Goal: Information Seeking & Learning: Check status

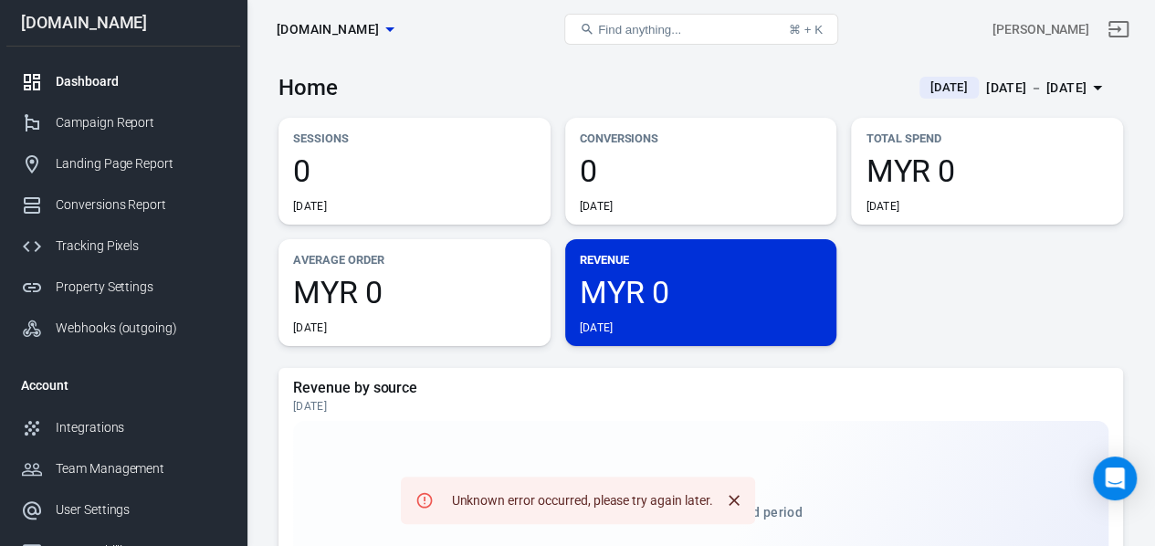
click at [992, 92] on div "[DATE] － [DATE]" at bounding box center [1036, 88] width 100 height 23
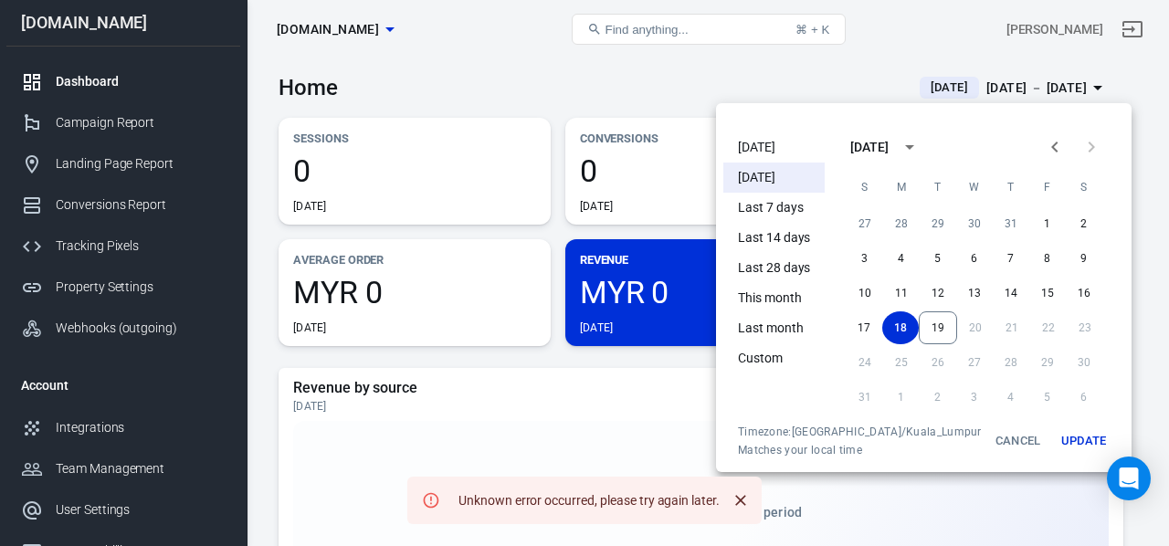
click at [607, 417] on div at bounding box center [584, 273] width 1169 height 546
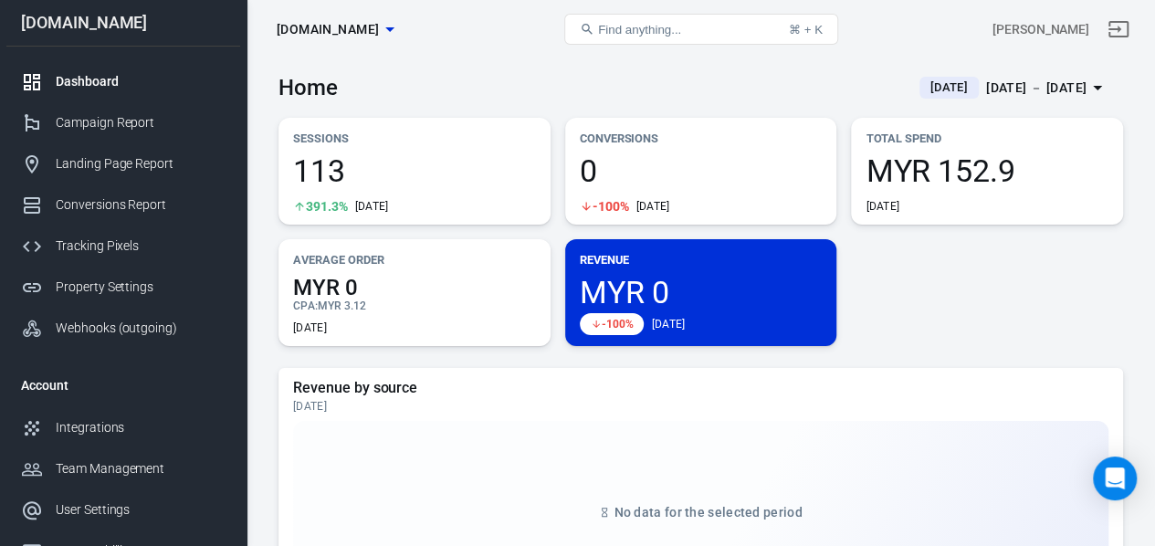
click at [923, 80] on span "[DATE]" at bounding box center [949, 88] width 52 height 18
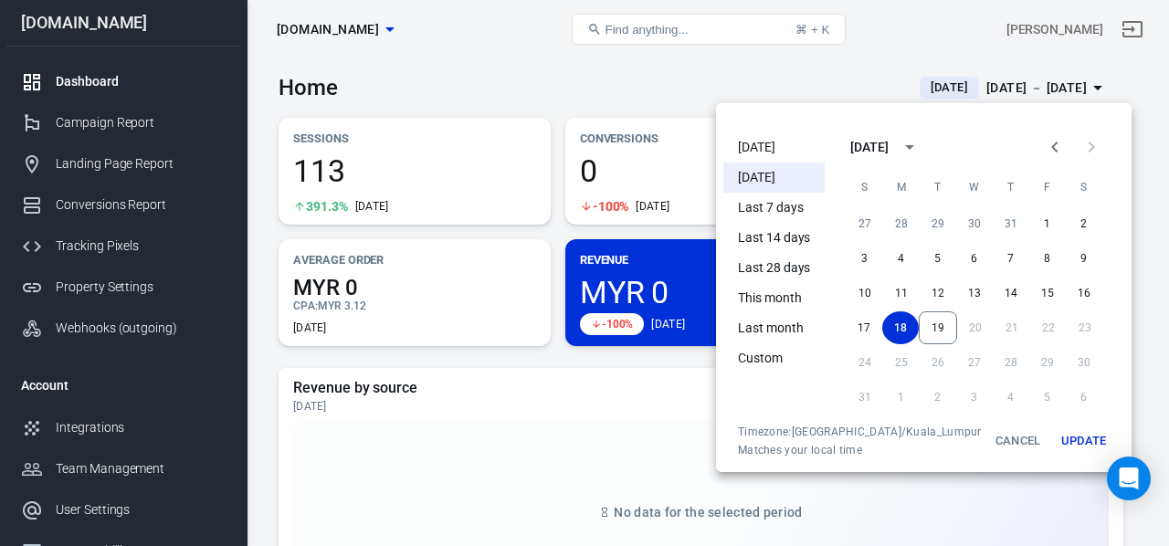
click at [762, 145] on li "Today" at bounding box center [773, 147] width 101 height 30
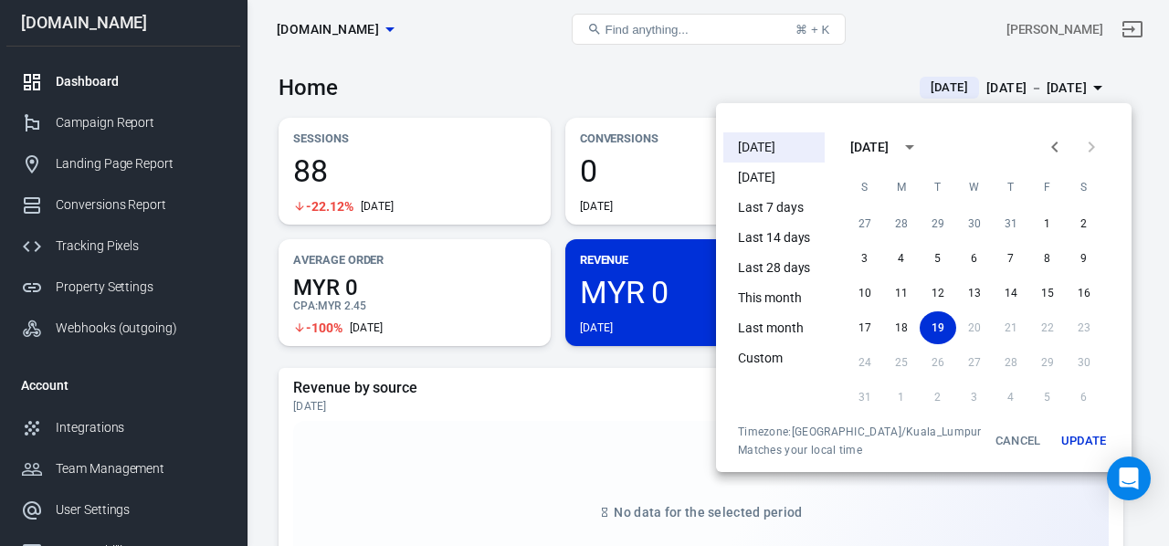
click at [669, 89] on div at bounding box center [584, 273] width 1169 height 546
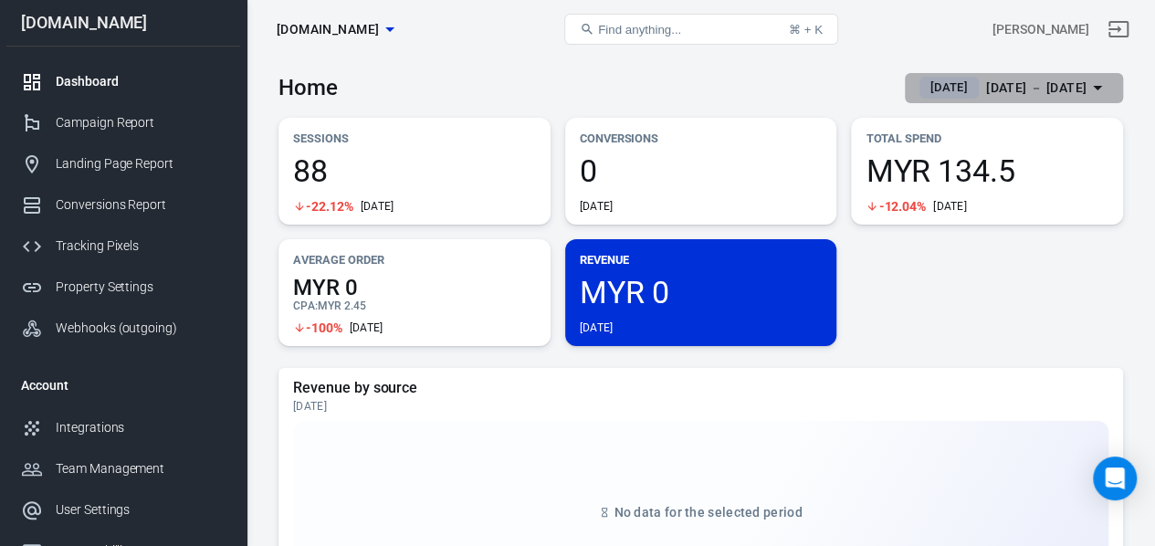
click at [986, 79] on div "[DATE] － [DATE]" at bounding box center [1036, 88] width 100 height 23
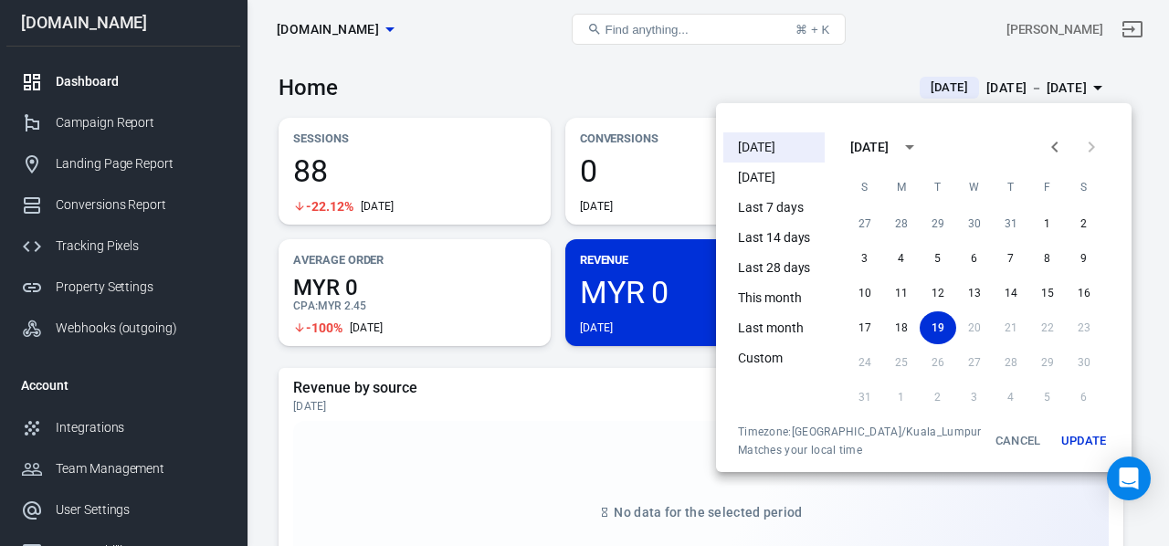
click at [791, 177] on li "[DATE]" at bounding box center [773, 178] width 101 height 30
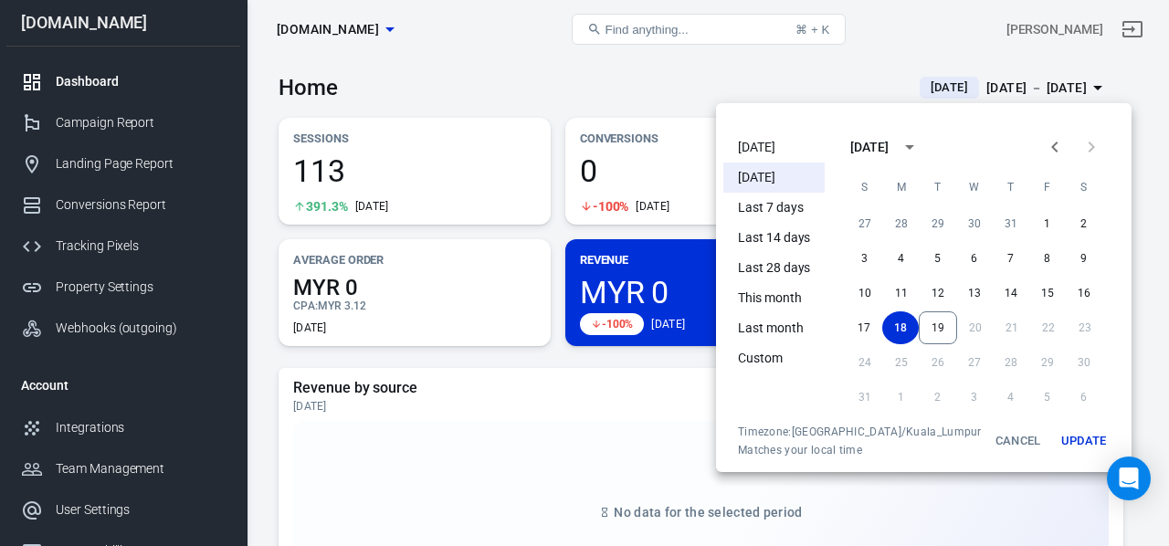
click at [646, 90] on div at bounding box center [584, 273] width 1169 height 546
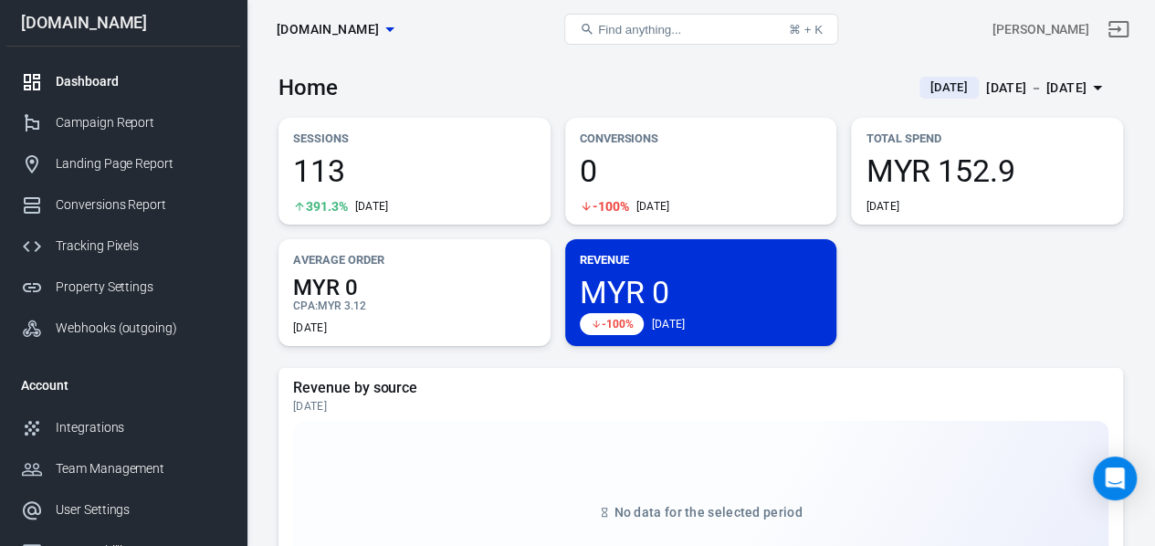
click at [1001, 94] on div "Aug 18 － Aug 18, 2025" at bounding box center [1036, 88] width 100 height 23
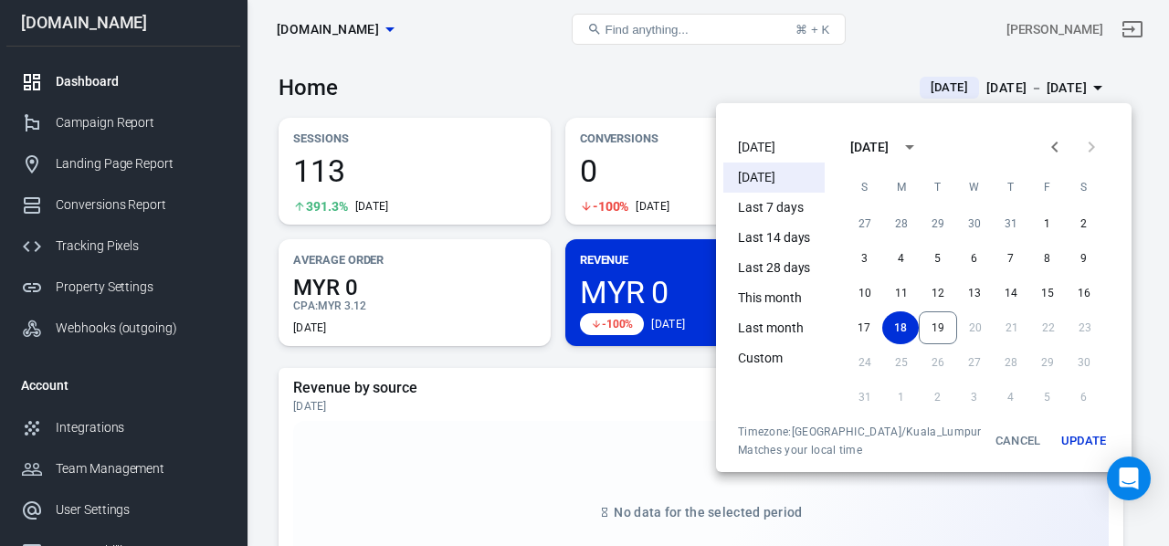
click at [1001, 87] on div at bounding box center [584, 273] width 1169 height 546
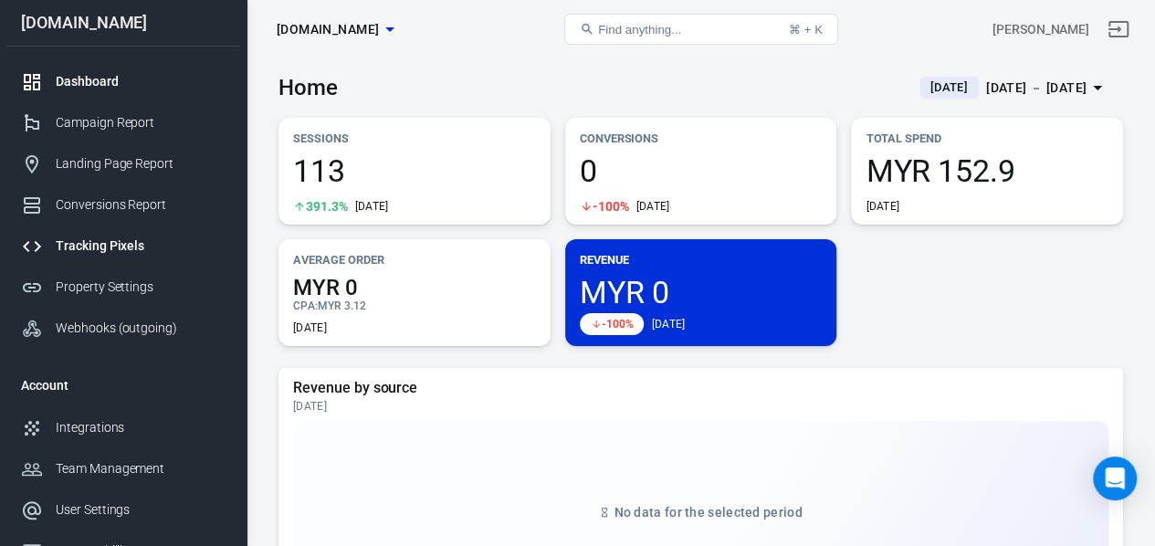
click at [148, 238] on div "Tracking Pixels" at bounding box center [141, 245] width 170 height 19
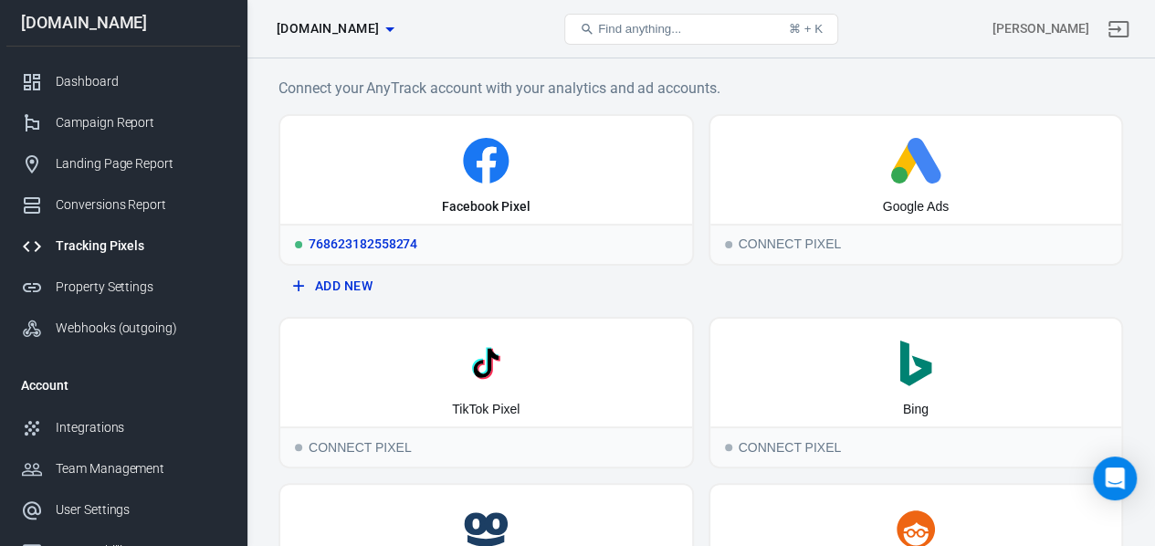
click at [421, 163] on icon at bounding box center [486, 161] width 397 height 46
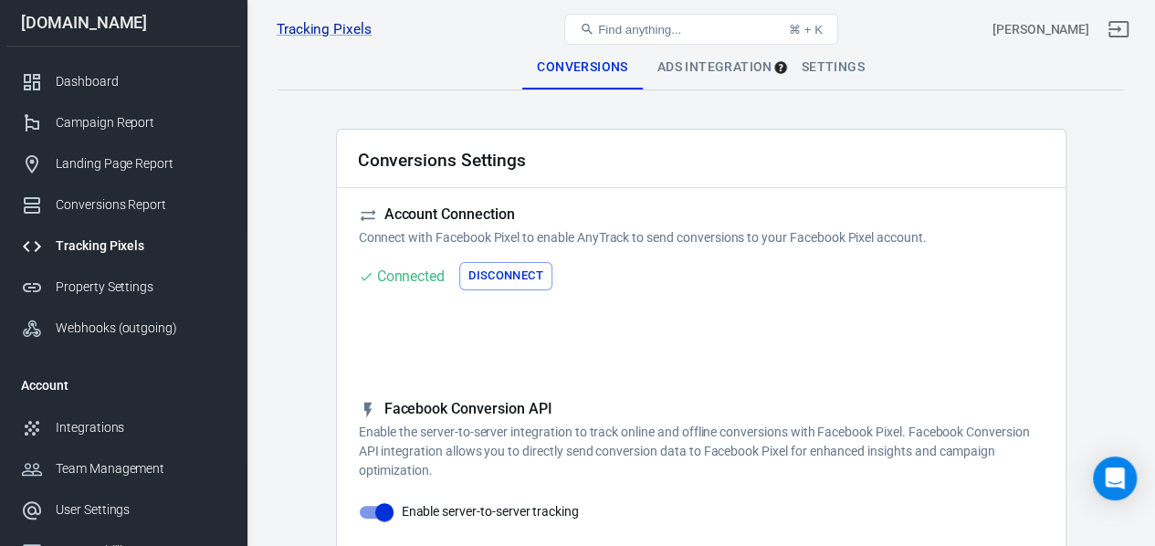
click at [690, 69] on div "Ads Integration" at bounding box center [715, 68] width 144 height 44
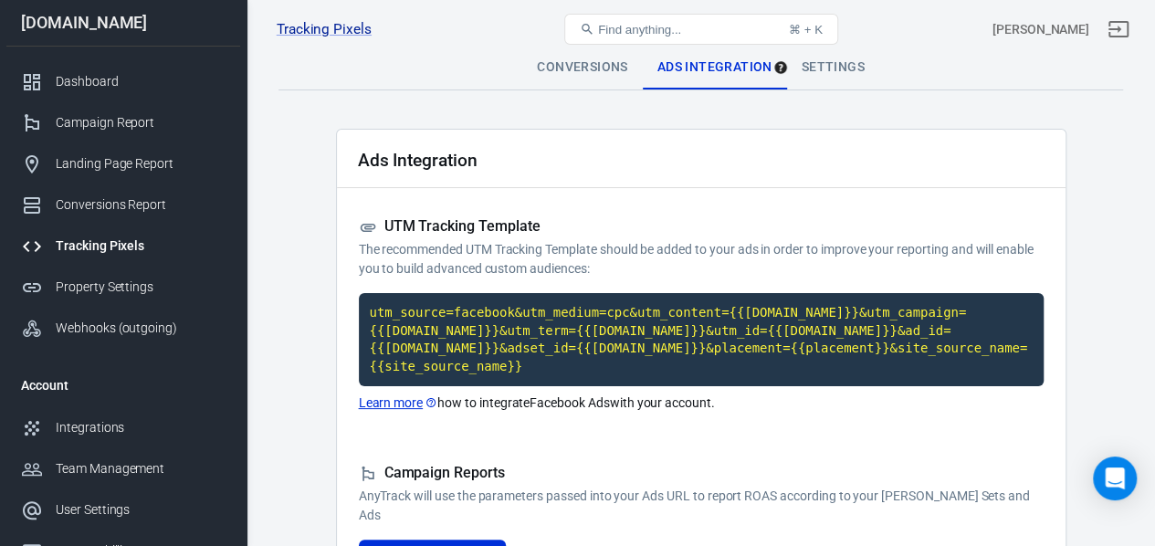
click at [860, 67] on div "Settings" at bounding box center [833, 68] width 92 height 44
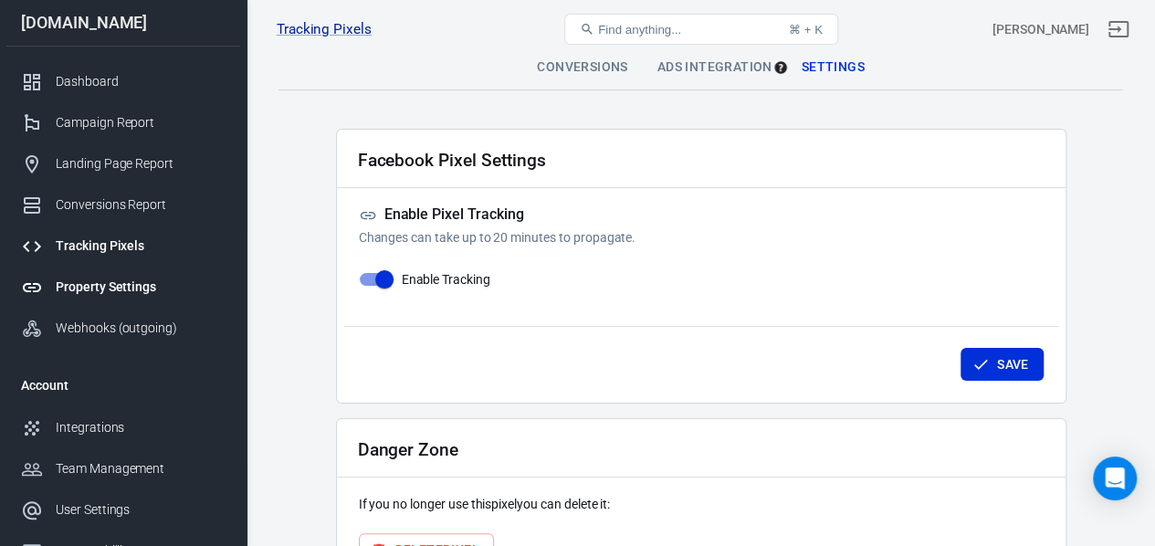
click at [81, 293] on div "Property Settings" at bounding box center [141, 287] width 170 height 19
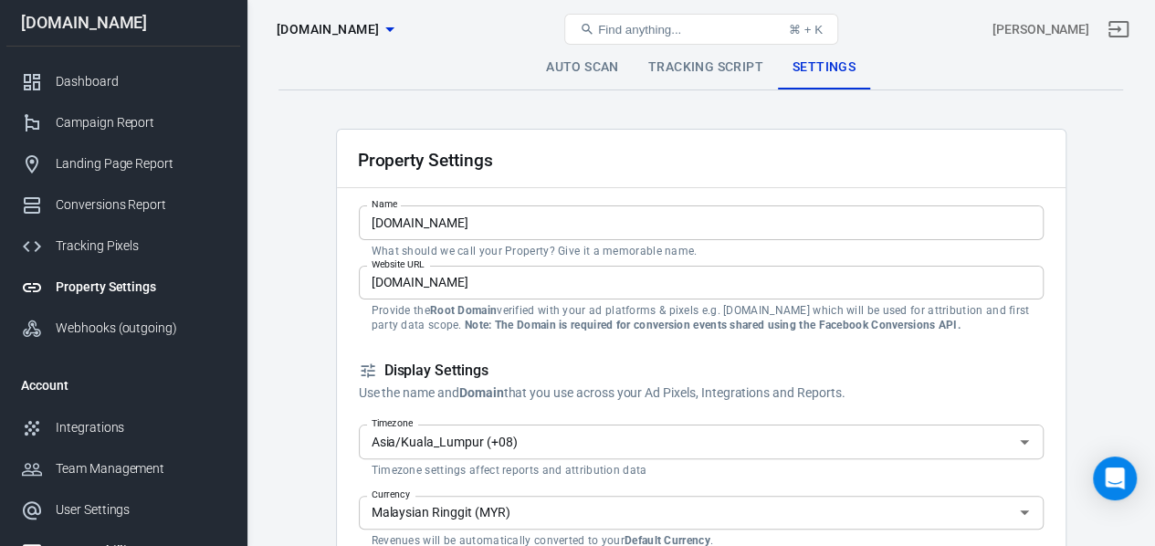
scroll to position [173, 0]
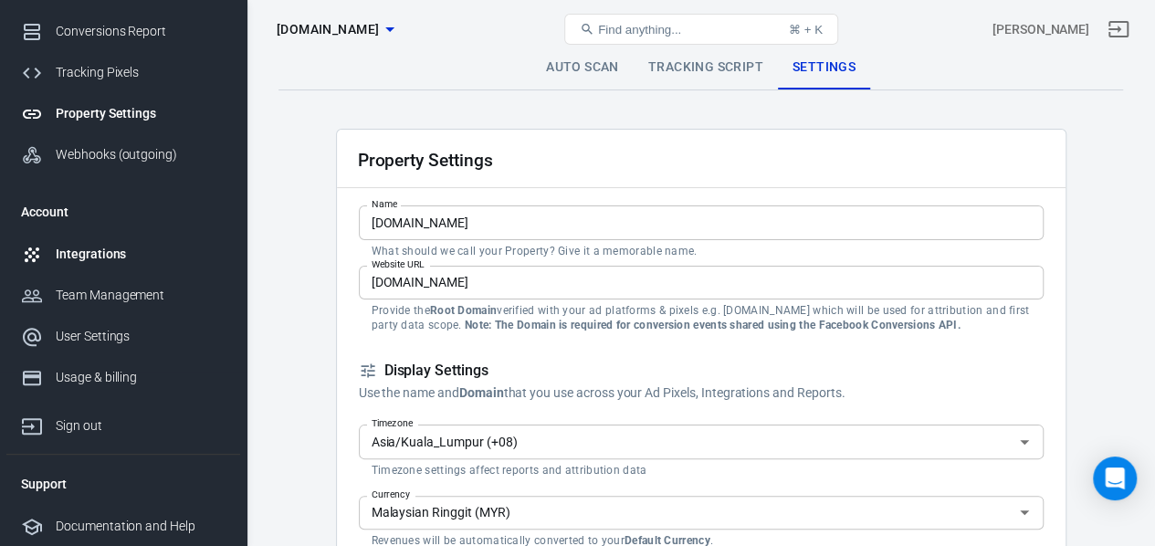
click at [110, 252] on div "Integrations" at bounding box center [141, 254] width 170 height 19
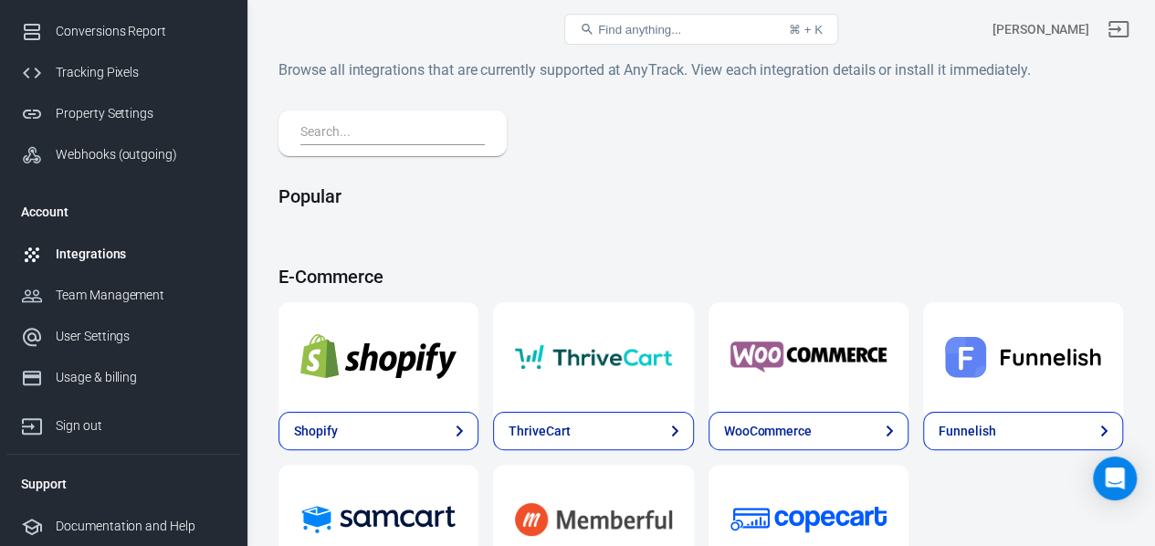
scroll to position [82, 0]
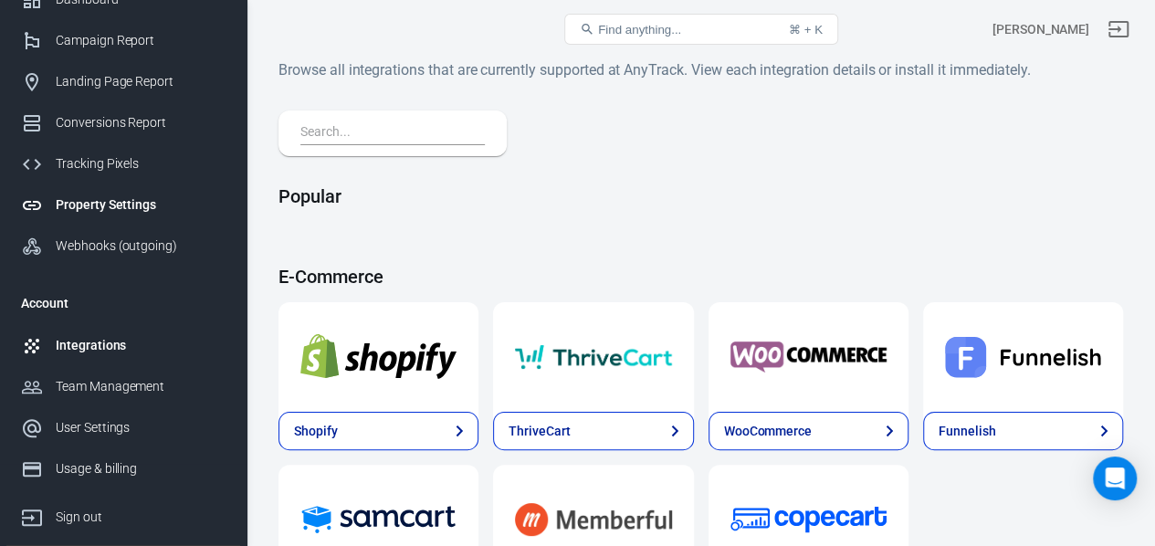
click at [134, 200] on div "Property Settings" at bounding box center [141, 204] width 170 height 19
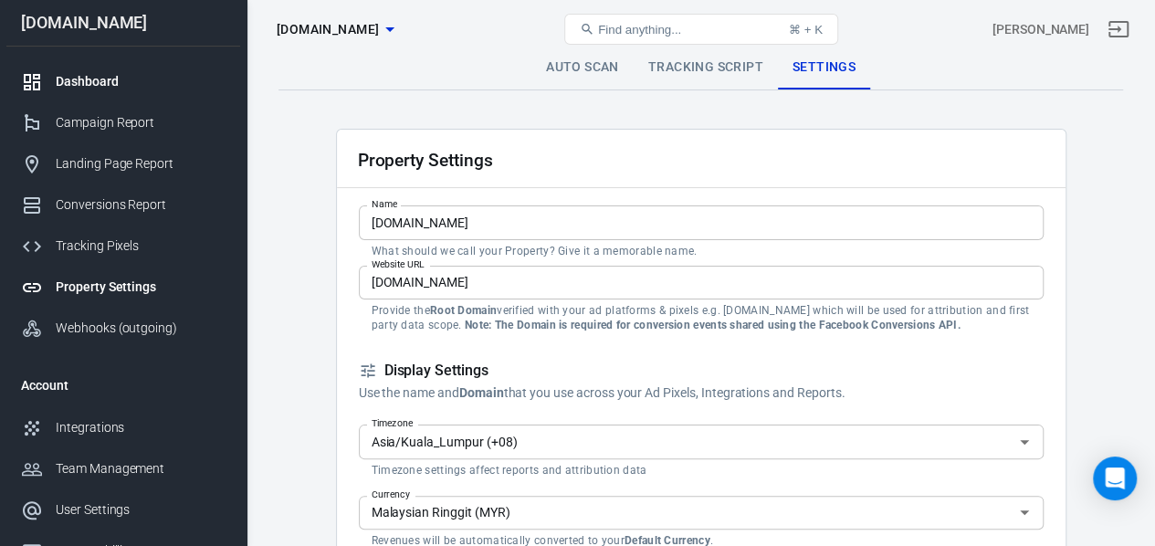
click at [116, 81] on div "Dashboard" at bounding box center [141, 81] width 170 height 19
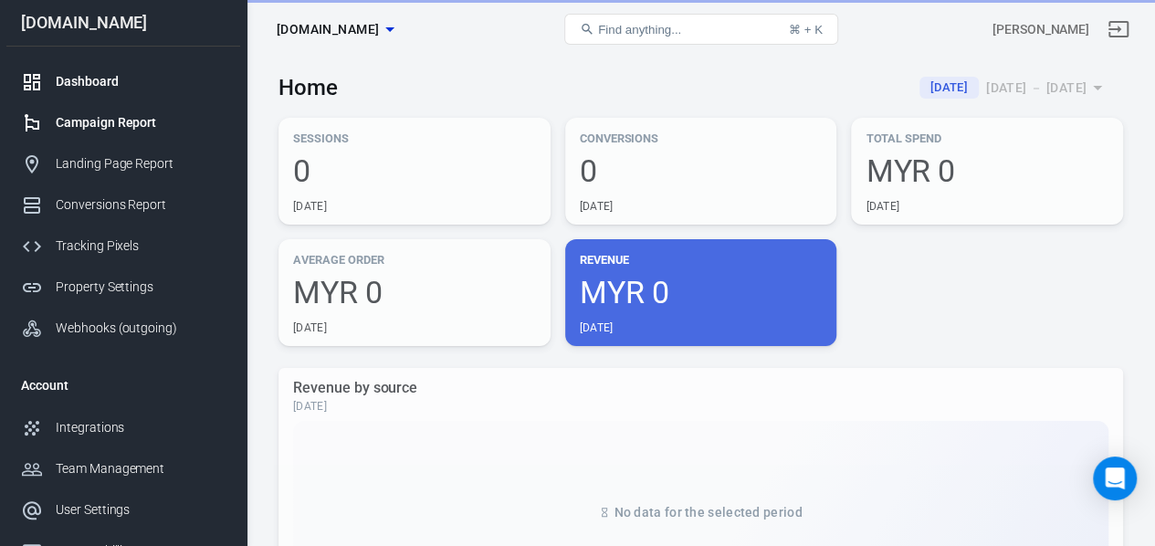
click at [122, 124] on div "Campaign Report" at bounding box center [141, 122] width 170 height 19
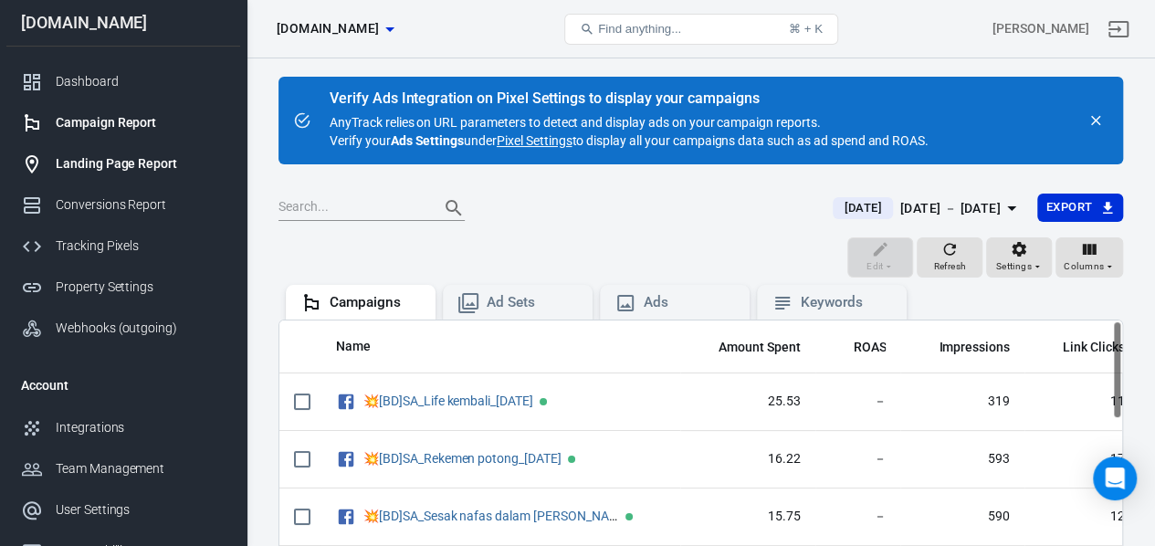
click at [137, 160] on div "Landing Page Report" at bounding box center [141, 163] width 170 height 19
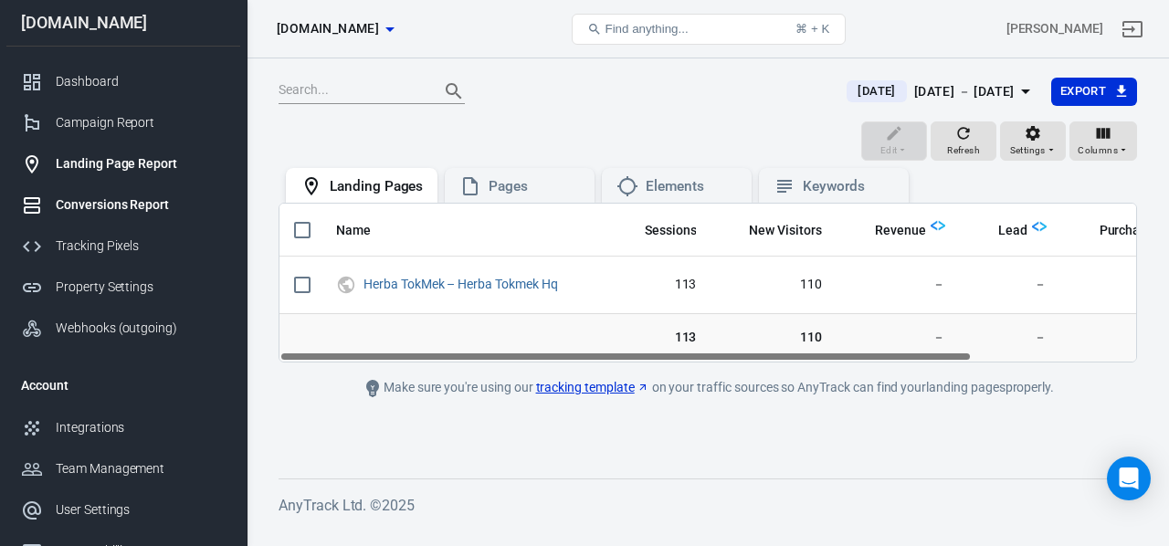
click at [148, 209] on div "Conversions Report" at bounding box center [141, 204] width 170 height 19
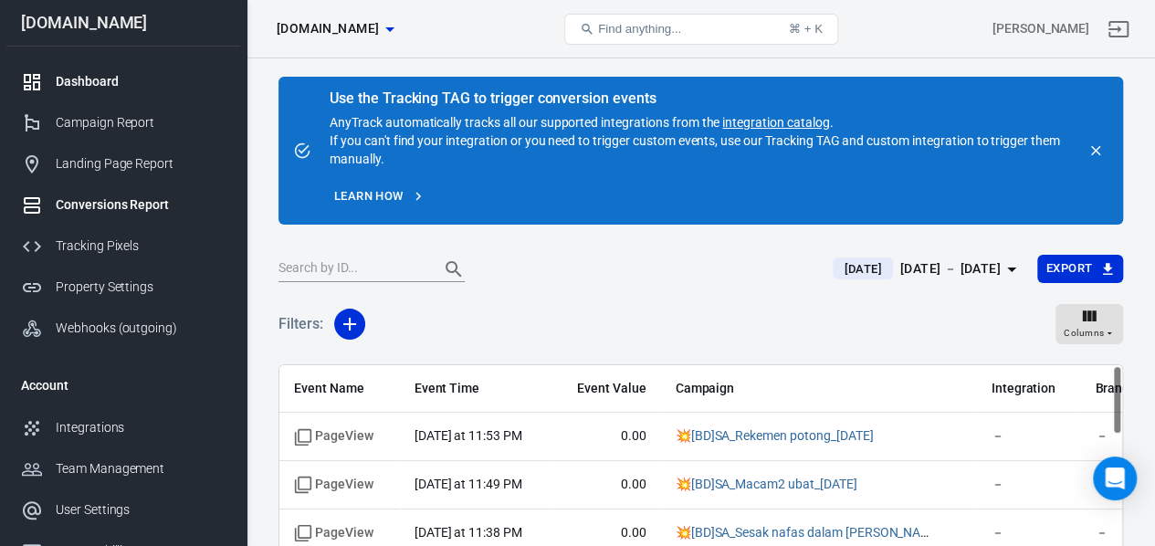
click at [133, 78] on div "Dashboard" at bounding box center [141, 81] width 170 height 19
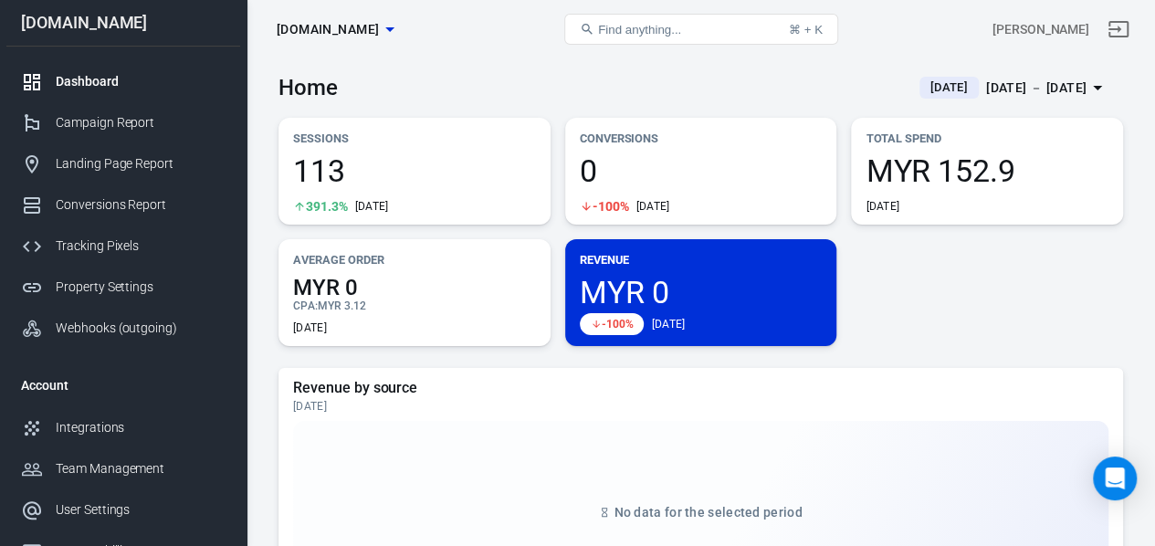
click at [986, 79] on div "Aug 18 － Aug 18, 2025" at bounding box center [1036, 88] width 100 height 23
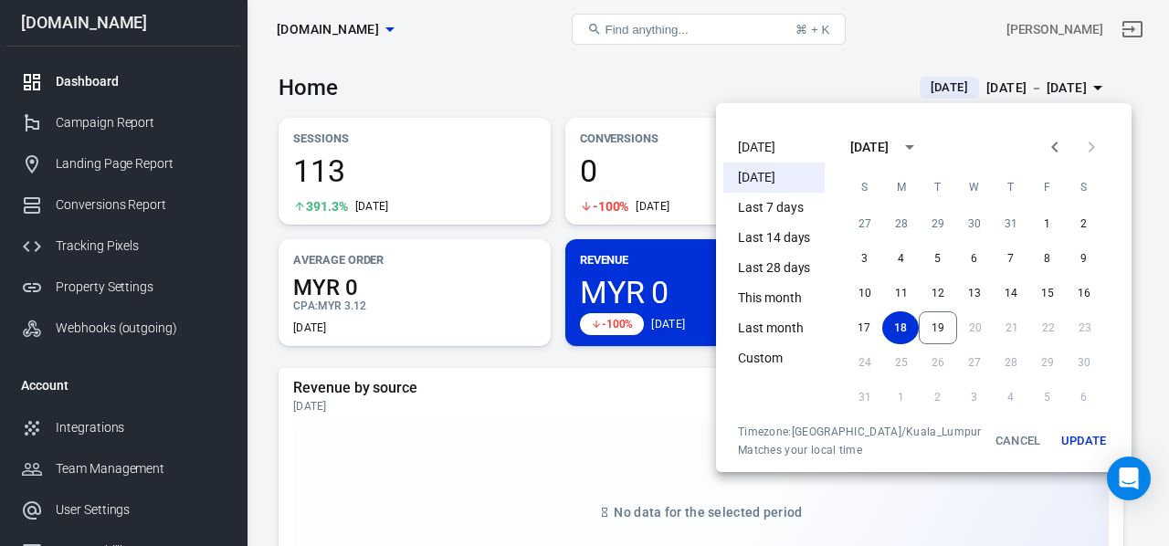
click at [745, 152] on li "[DATE]" at bounding box center [773, 147] width 101 height 30
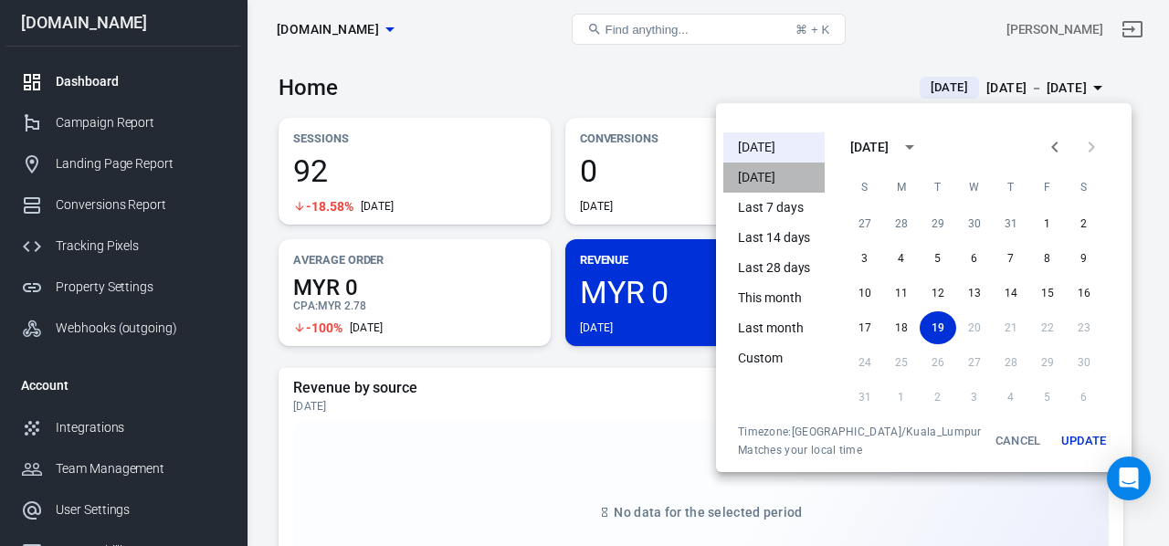
click at [792, 177] on li "[DATE]" at bounding box center [773, 178] width 101 height 30
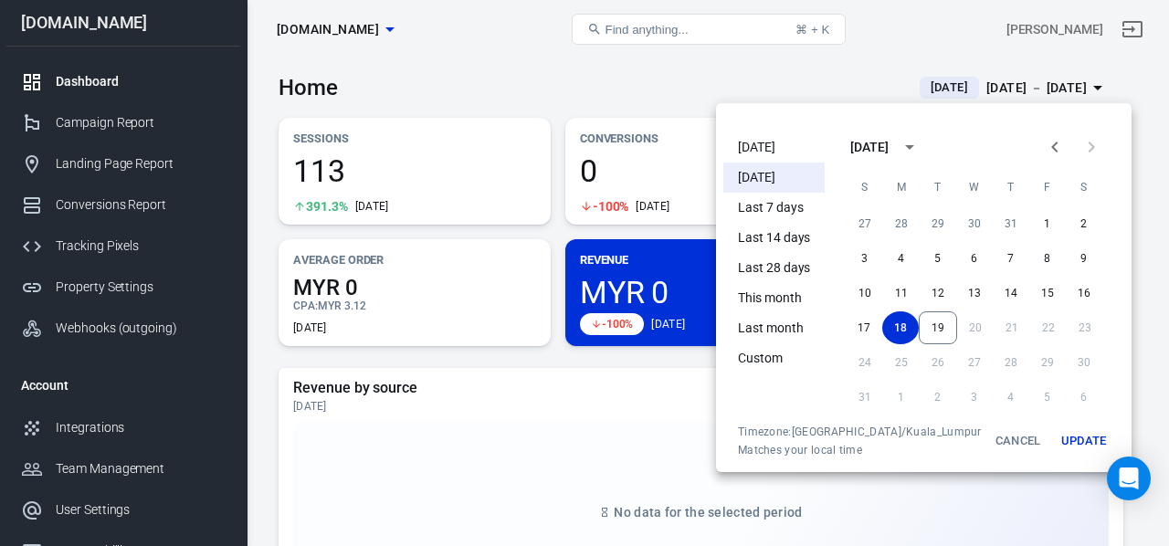
click at [439, 419] on div at bounding box center [584, 273] width 1169 height 546
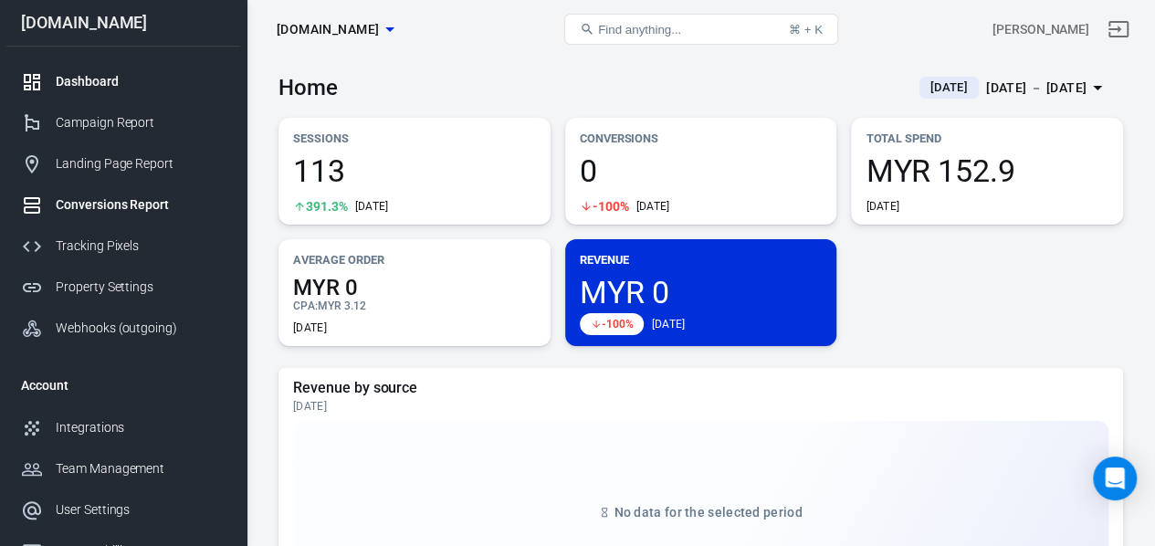
click at [158, 204] on div "Conversions Report" at bounding box center [141, 204] width 170 height 19
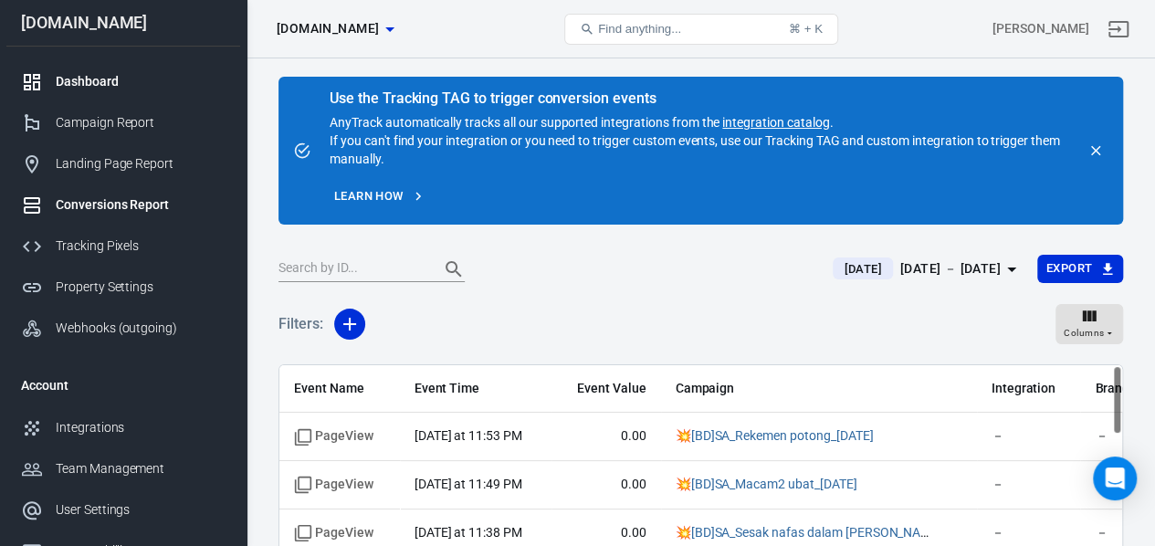
click at [104, 63] on link "Dashboard" at bounding box center [123, 81] width 234 height 41
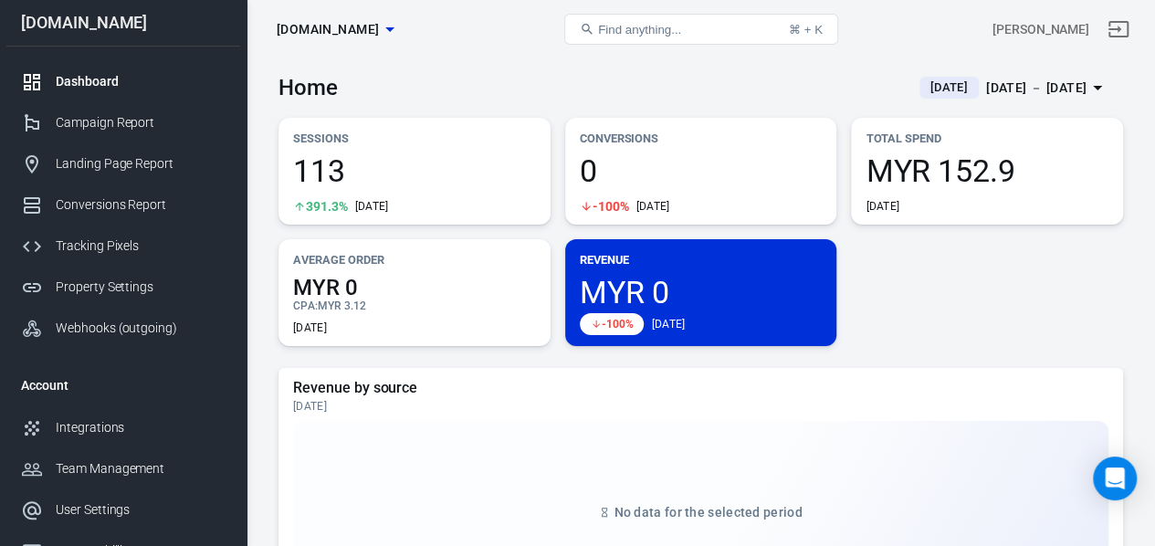
click at [986, 78] on div "Aug 18 － Aug 18, 2025" at bounding box center [1036, 88] width 100 height 23
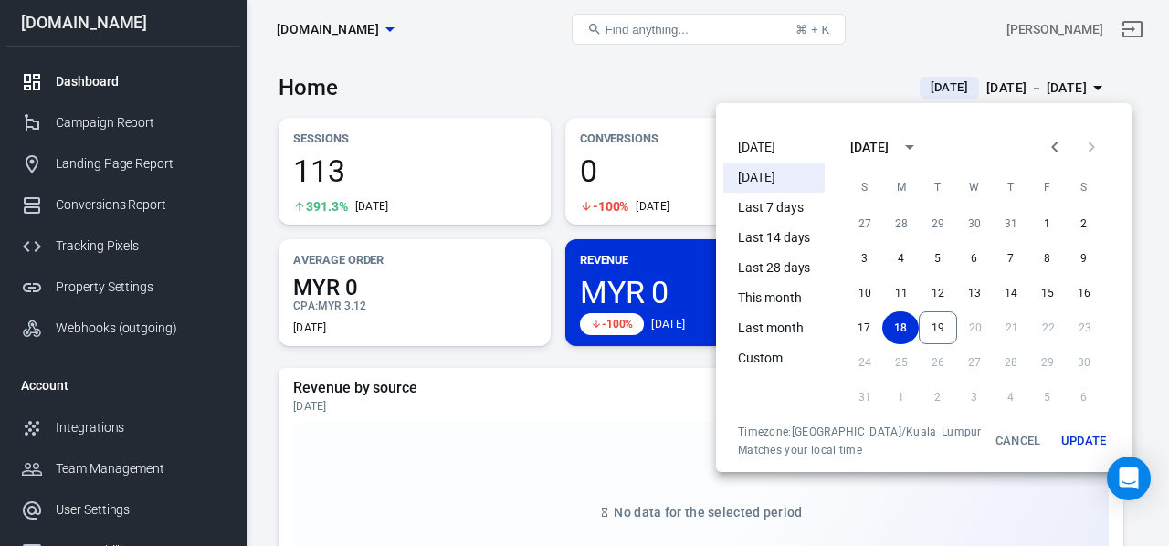
click at [784, 146] on li "Today" at bounding box center [773, 147] width 101 height 30
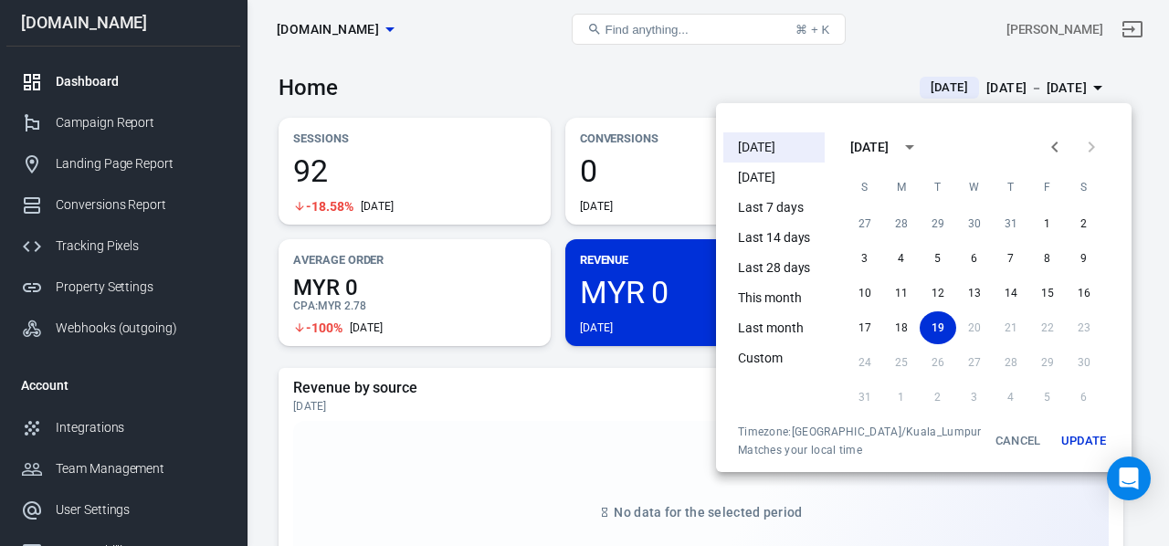
click at [121, 116] on div at bounding box center [584, 273] width 1169 height 546
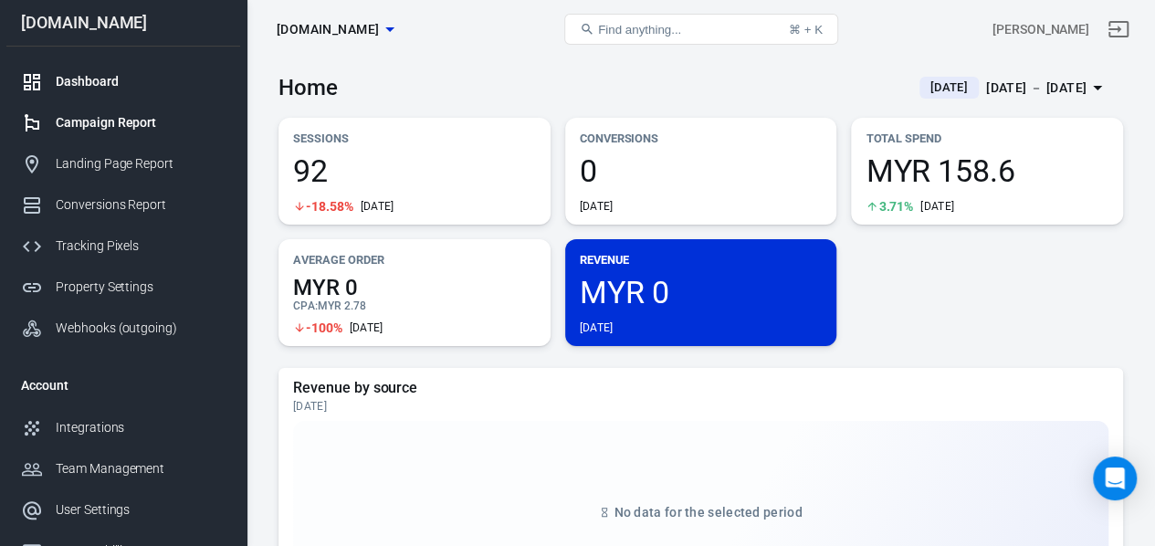
click at [143, 118] on div "Campaign Report" at bounding box center [141, 122] width 170 height 19
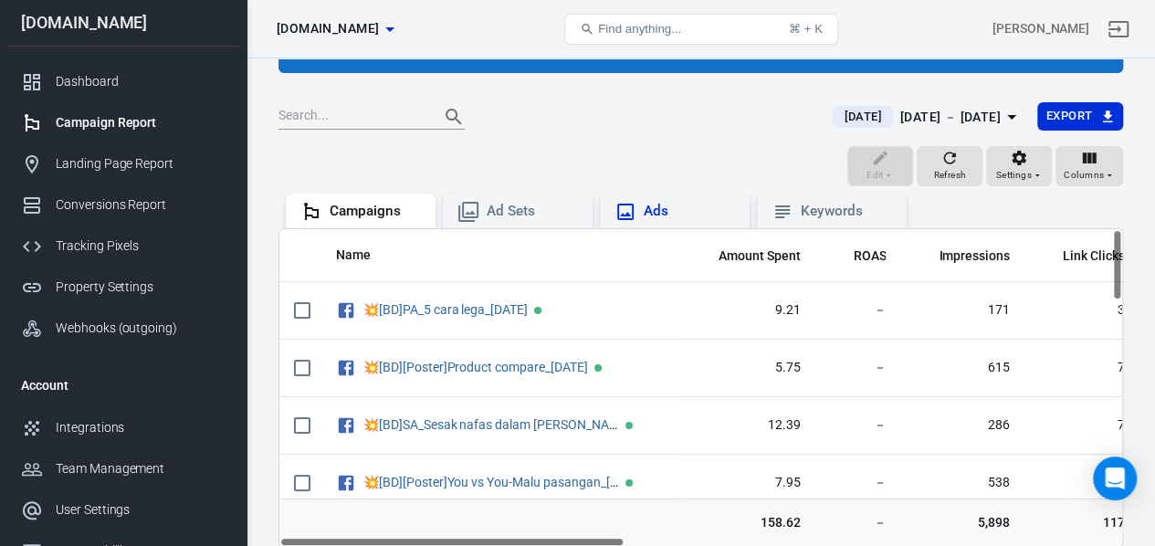
scroll to position [183, 0]
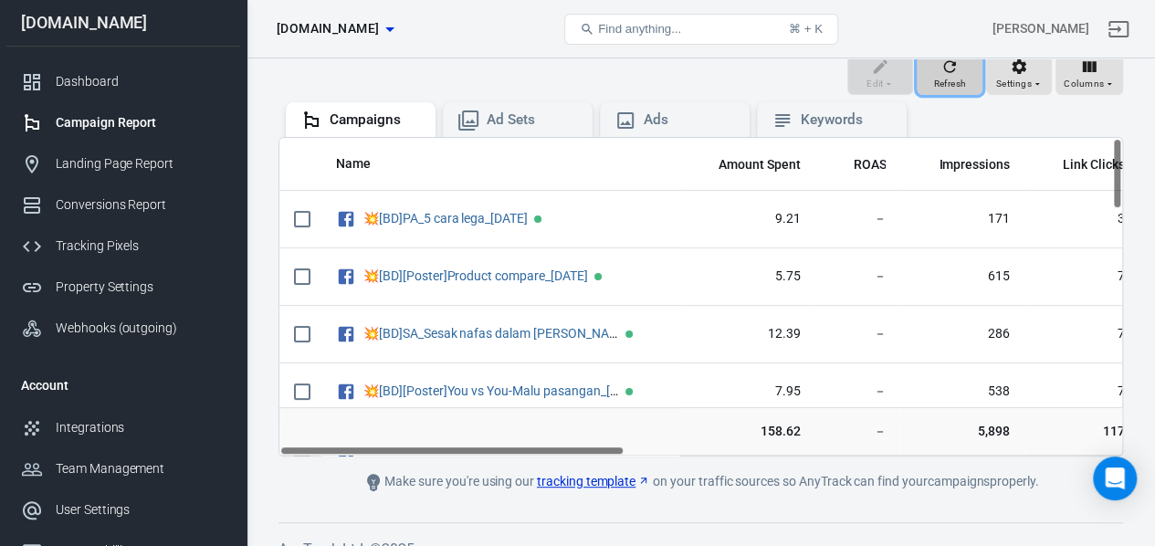
click at [950, 74] on icon "button" at bounding box center [949, 67] width 18 height 18
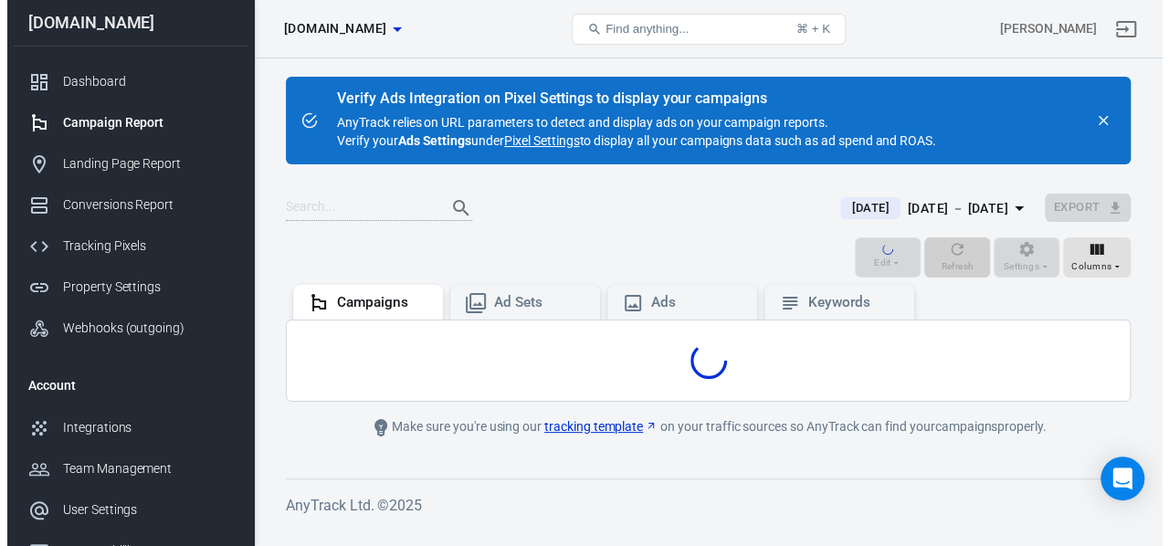
scroll to position [0, 0]
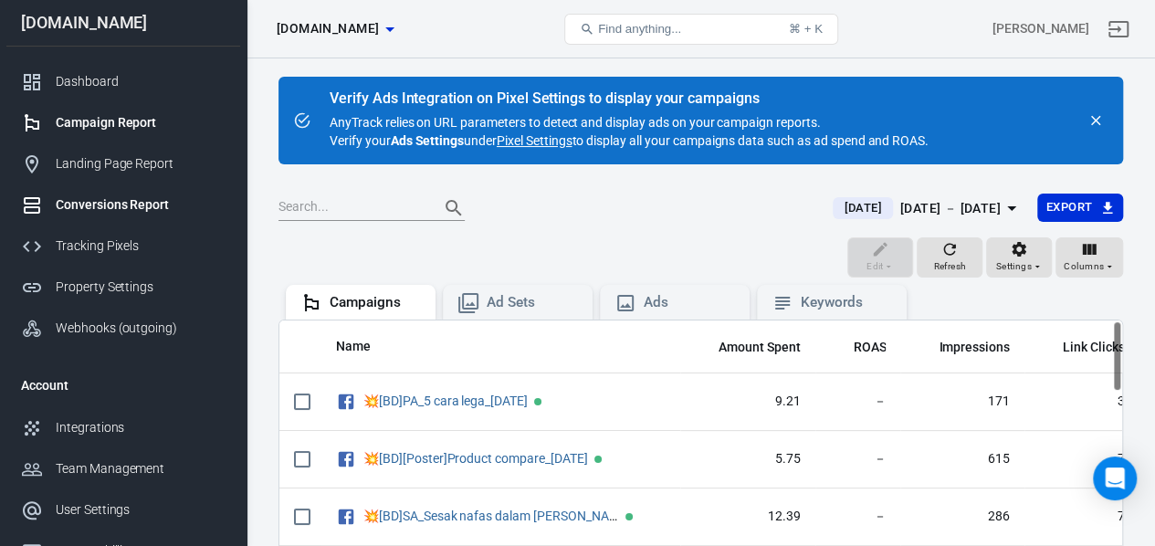
click at [147, 200] on div "Conversions Report" at bounding box center [141, 204] width 170 height 19
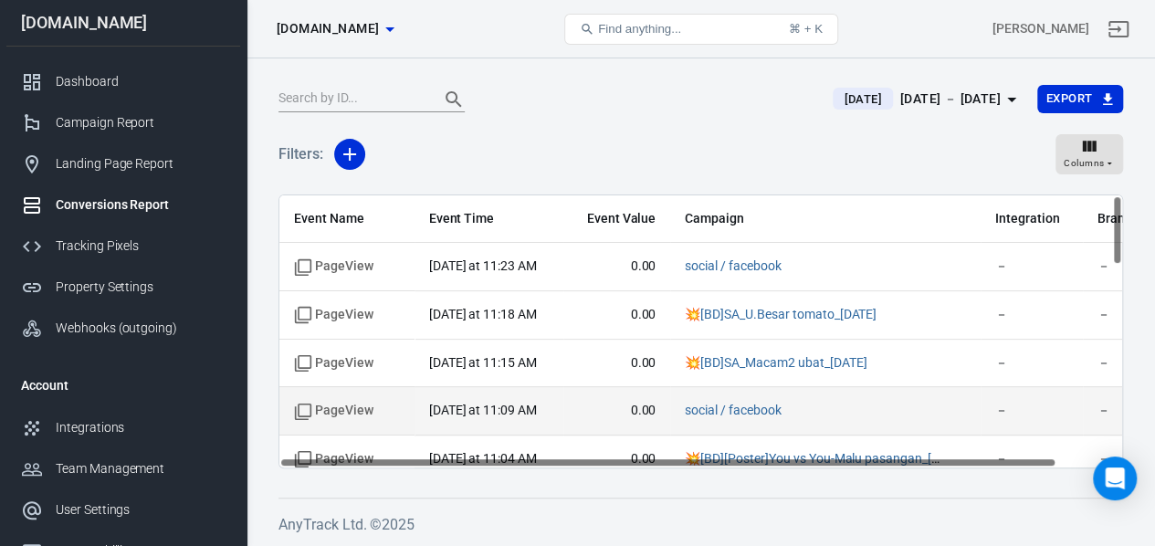
drag, startPoint x: 644, startPoint y: 461, endPoint x: 504, endPoint y: 428, distance: 143.5
click at [508, 434] on div "Event Name Event Time Event Value Campaign Integration Brand Name PageView toda…" at bounding box center [700, 331] width 845 height 274
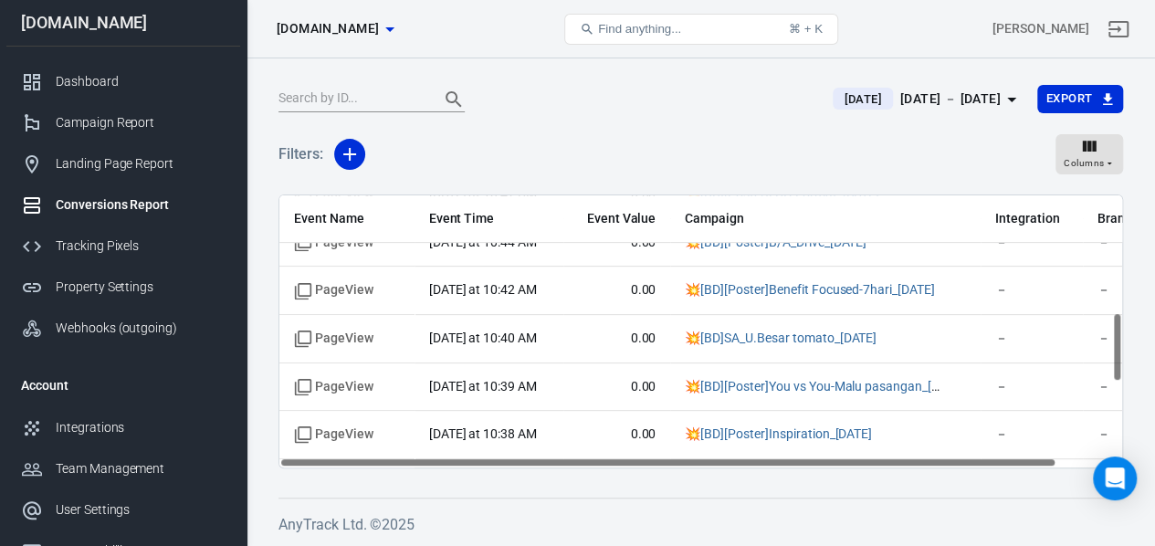
scroll to position [787, 0]
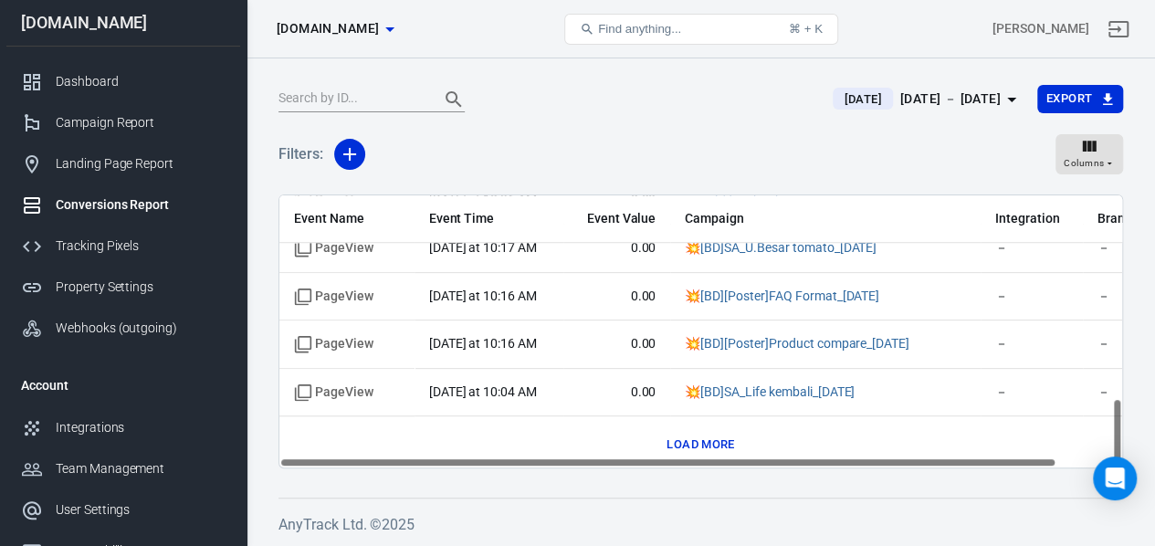
click at [690, 443] on button "Load more" at bounding box center [700, 445] width 77 height 28
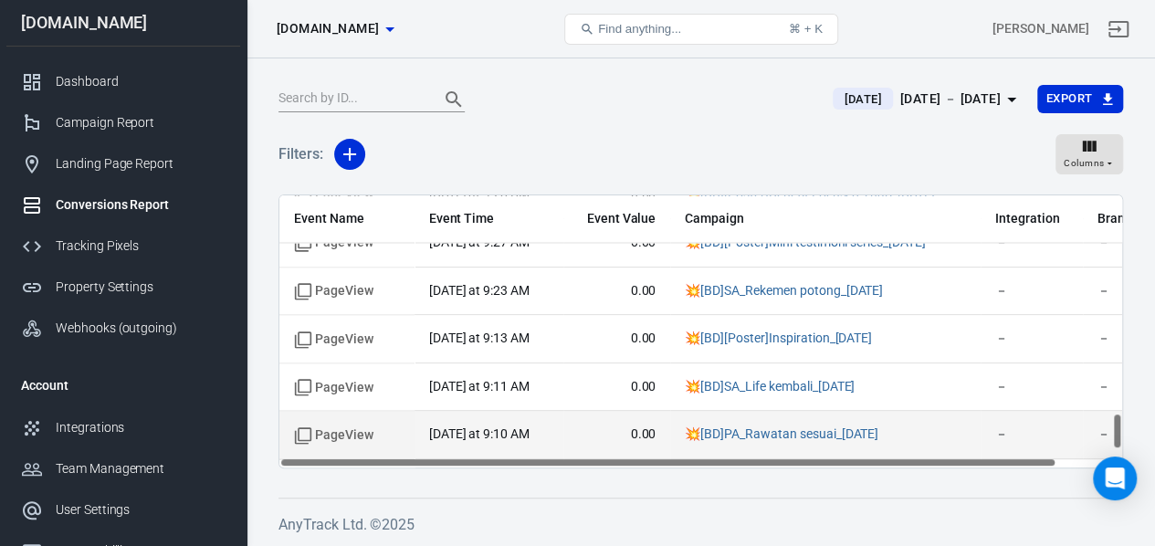
scroll to position [1741, 0]
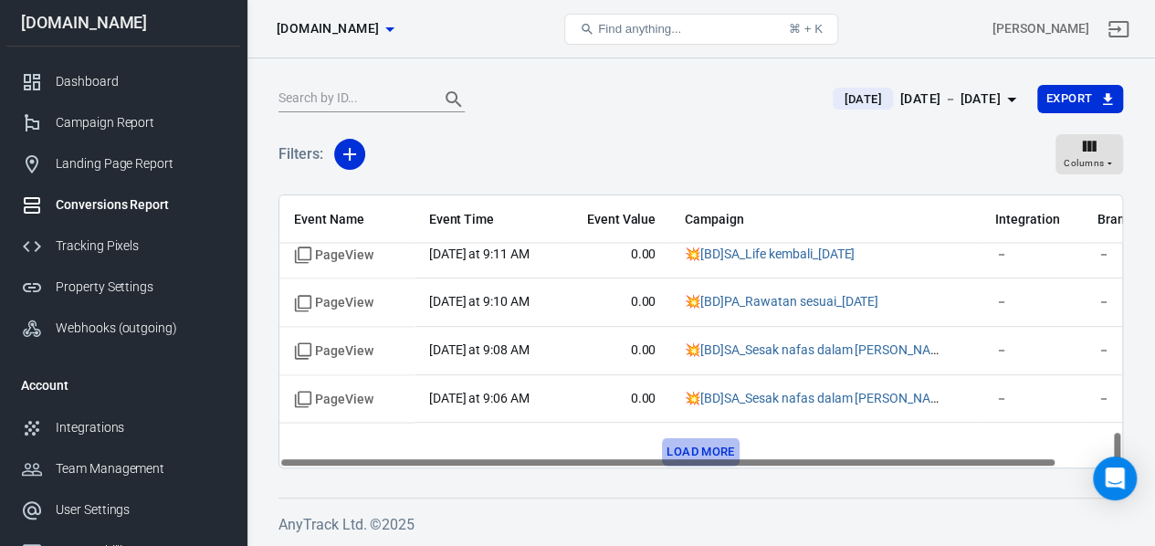
click at [702, 443] on button "Load more" at bounding box center [700, 451] width 77 height 28
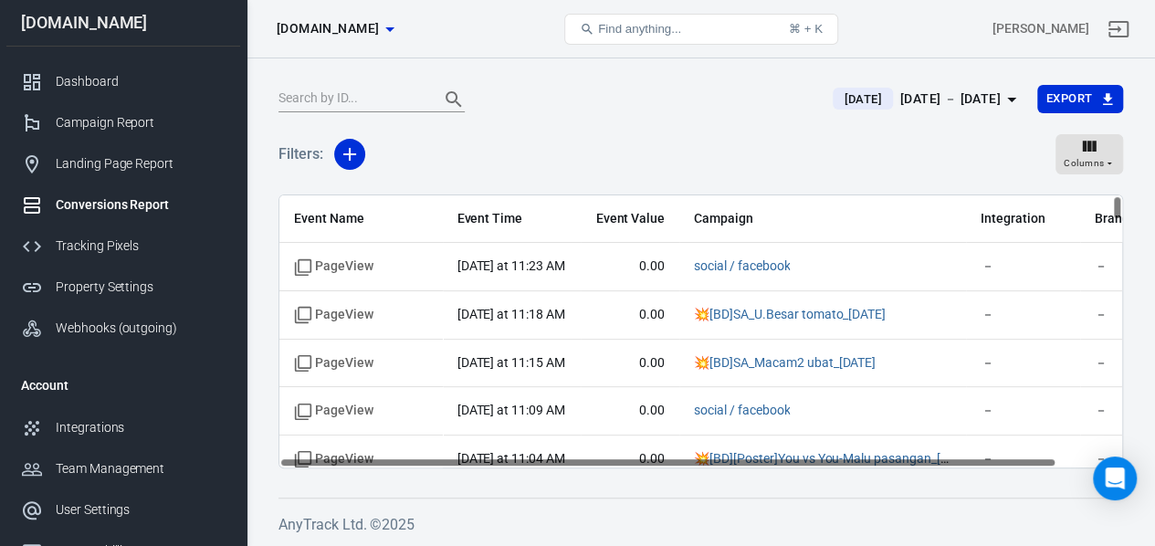
scroll to position [0, 0]
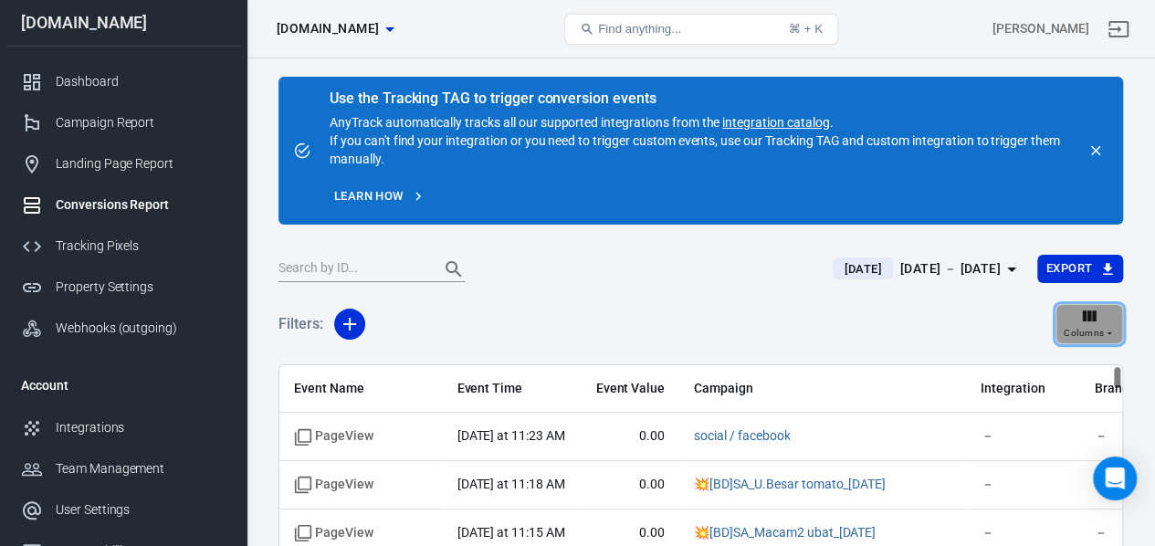
click at [1105, 319] on div "Columns" at bounding box center [1089, 324] width 51 height 35
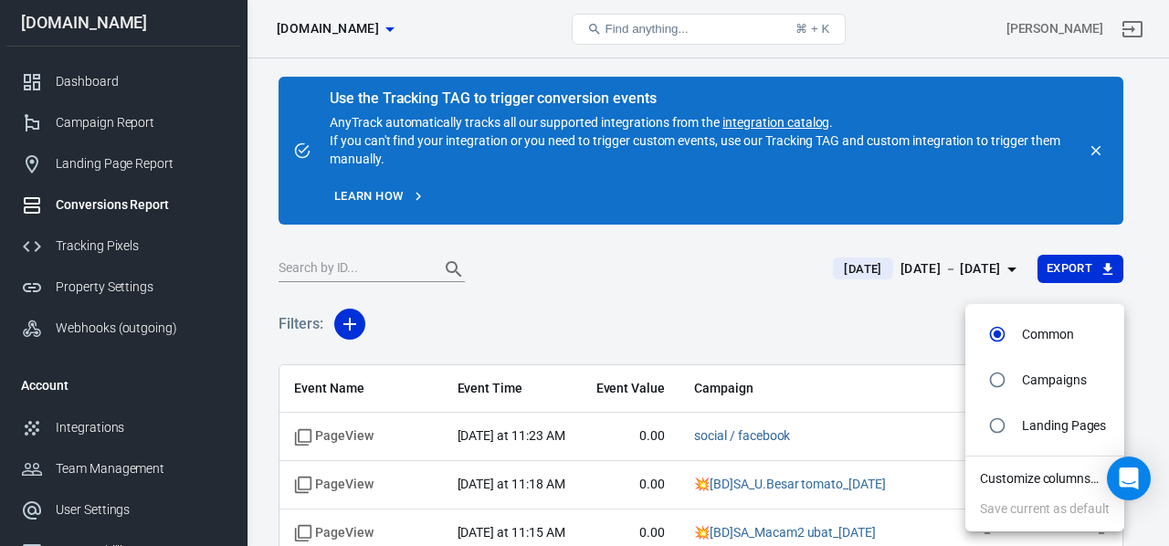
click at [860, 301] on div at bounding box center [584, 273] width 1169 height 546
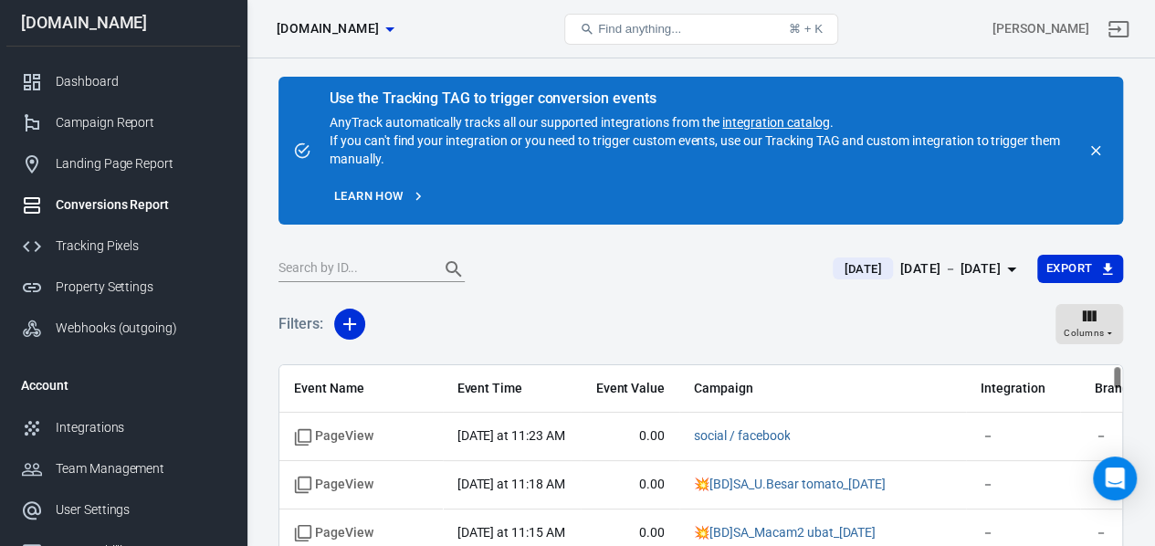
click at [668, 27] on span "Find anything..." at bounding box center [639, 29] width 83 height 14
click at [590, 25] on icon at bounding box center [587, 29] width 11 height 11
click at [823, 26] on div "⌘ + K" at bounding box center [806, 29] width 34 height 14
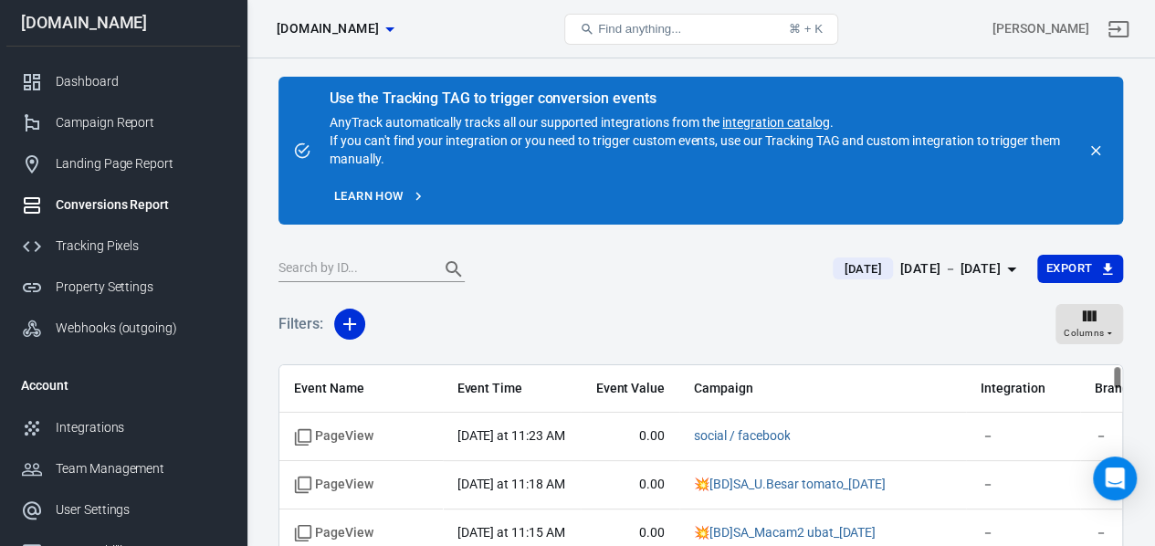
click at [767, 24] on button "Find anything... ⌘ + K" at bounding box center [701, 29] width 274 height 31
click at [102, 76] on div "Dashboard" at bounding box center [141, 81] width 170 height 19
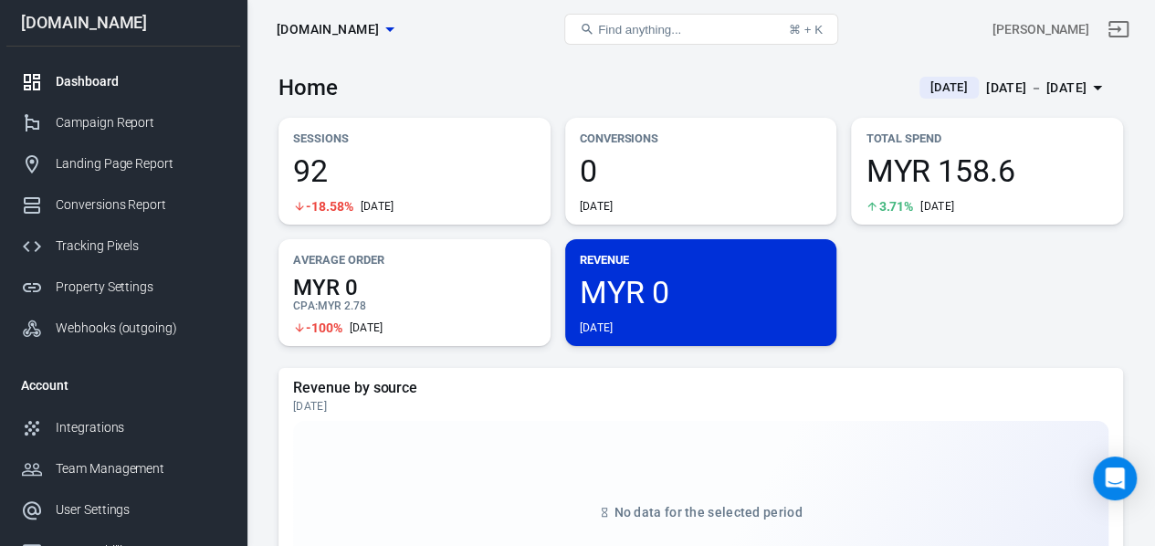
click at [379, 19] on span "[DOMAIN_NAME]" at bounding box center [328, 29] width 102 height 23
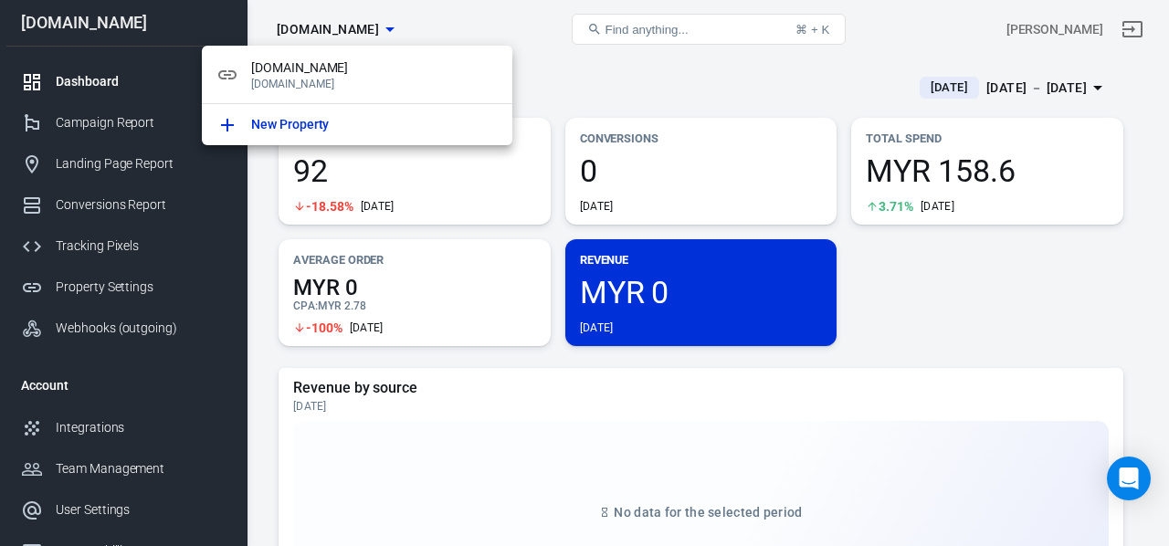
click at [416, 20] on div at bounding box center [584, 273] width 1169 height 546
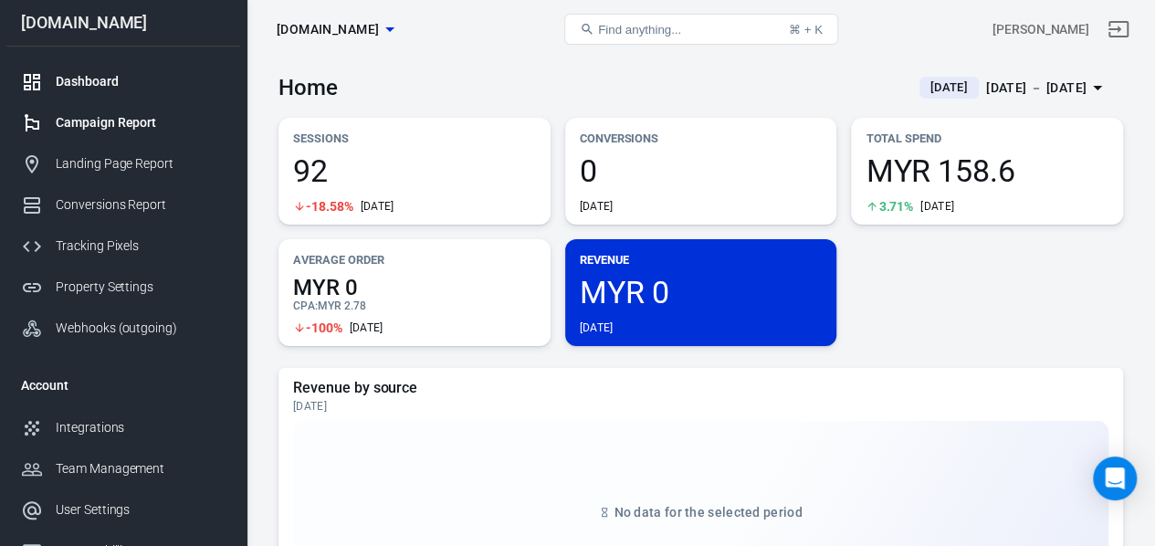
click at [91, 122] on div "Campaign Report" at bounding box center [141, 122] width 170 height 19
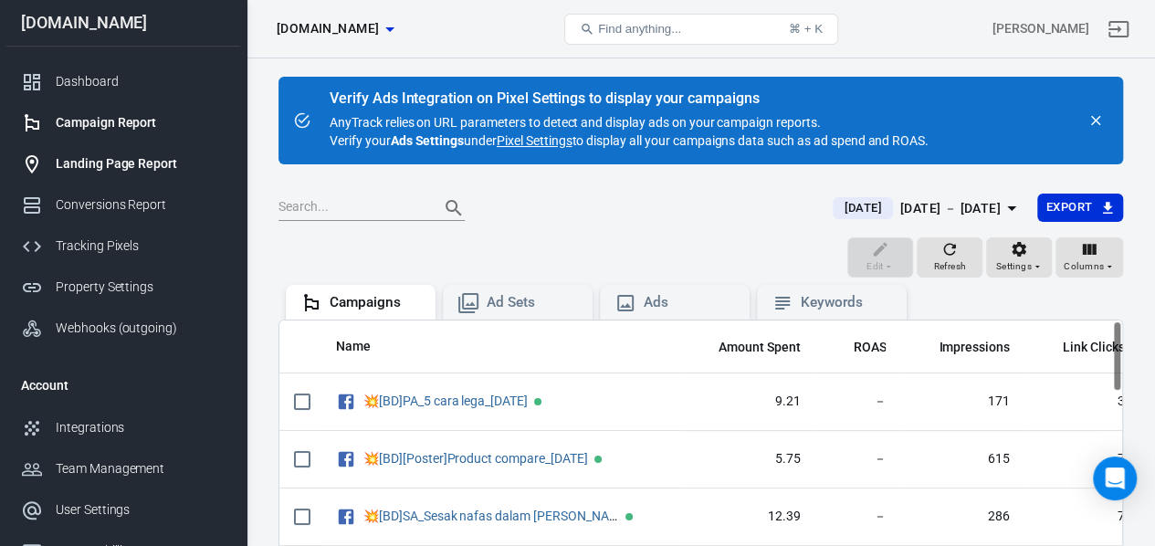
click at [169, 146] on link "Landing Page Report" at bounding box center [123, 163] width 234 height 41
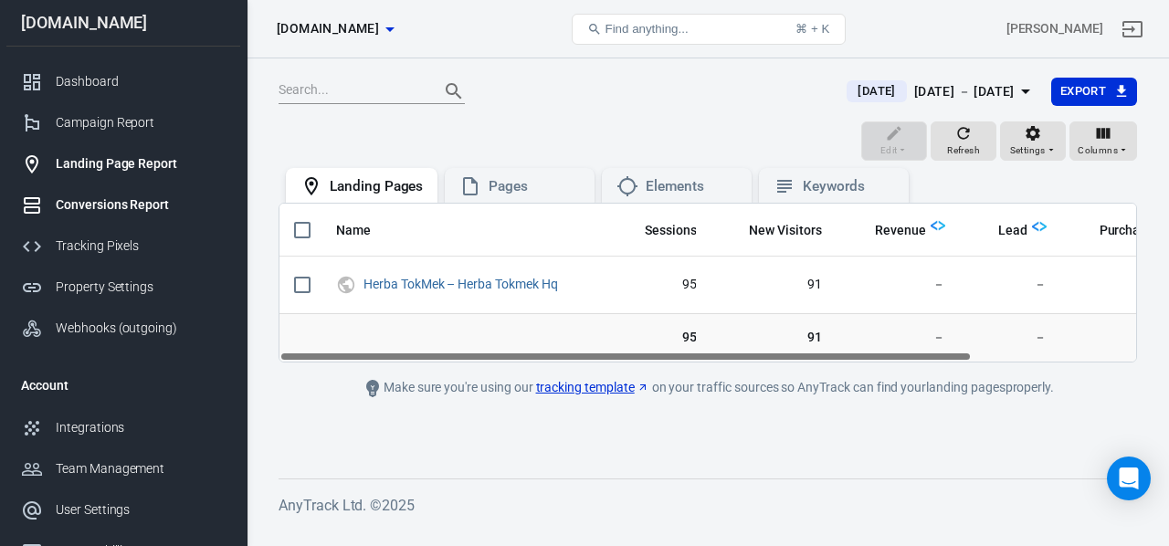
click at [130, 211] on div "Conversions Report" at bounding box center [141, 204] width 170 height 19
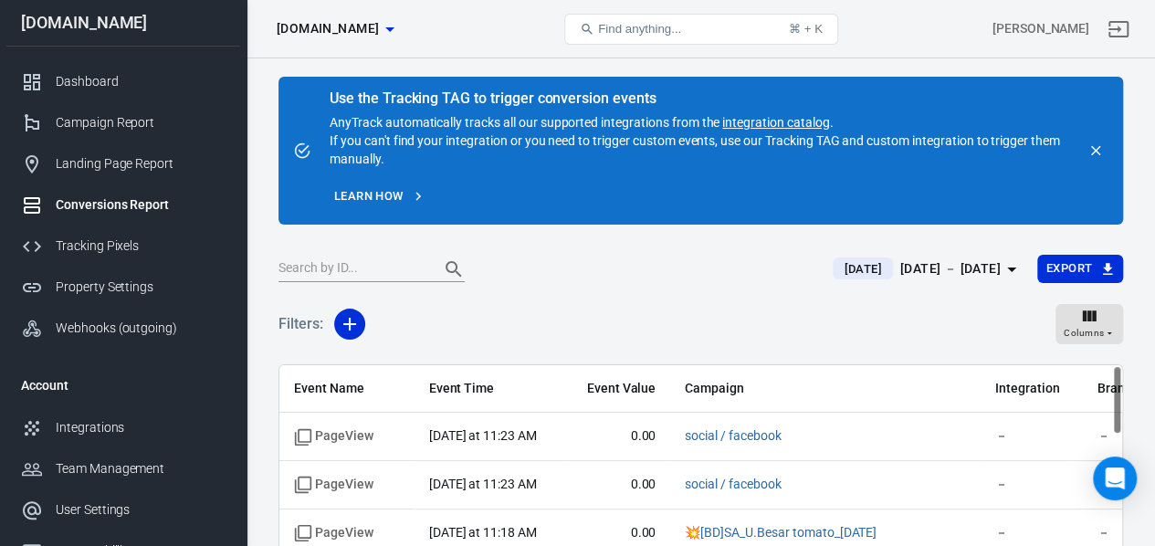
scroll to position [170, 0]
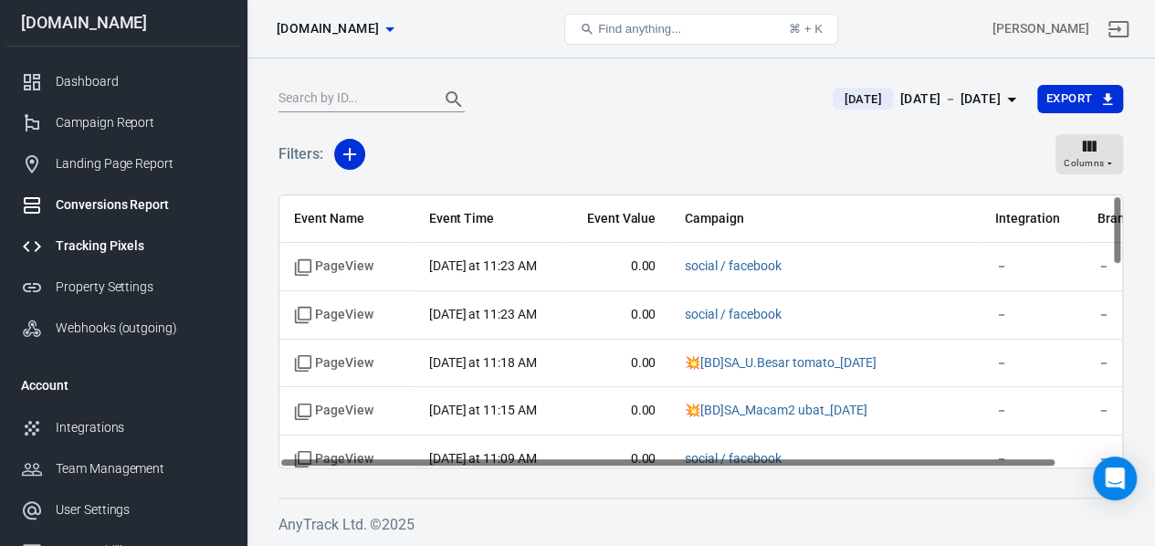
click at [100, 241] on div "Tracking Pixels" at bounding box center [141, 245] width 170 height 19
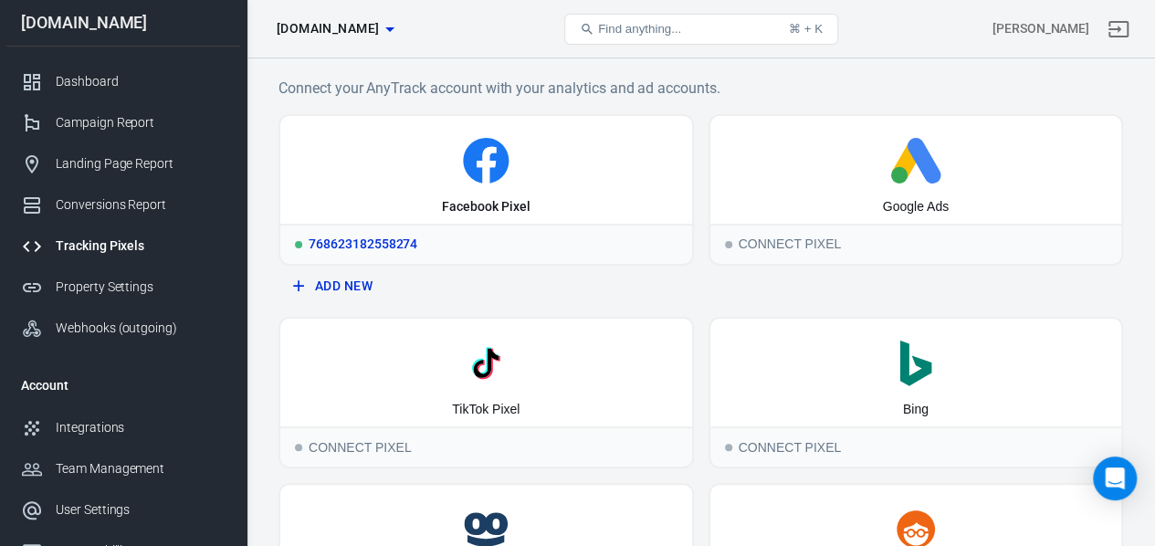
click at [562, 173] on icon at bounding box center [486, 161] width 397 height 46
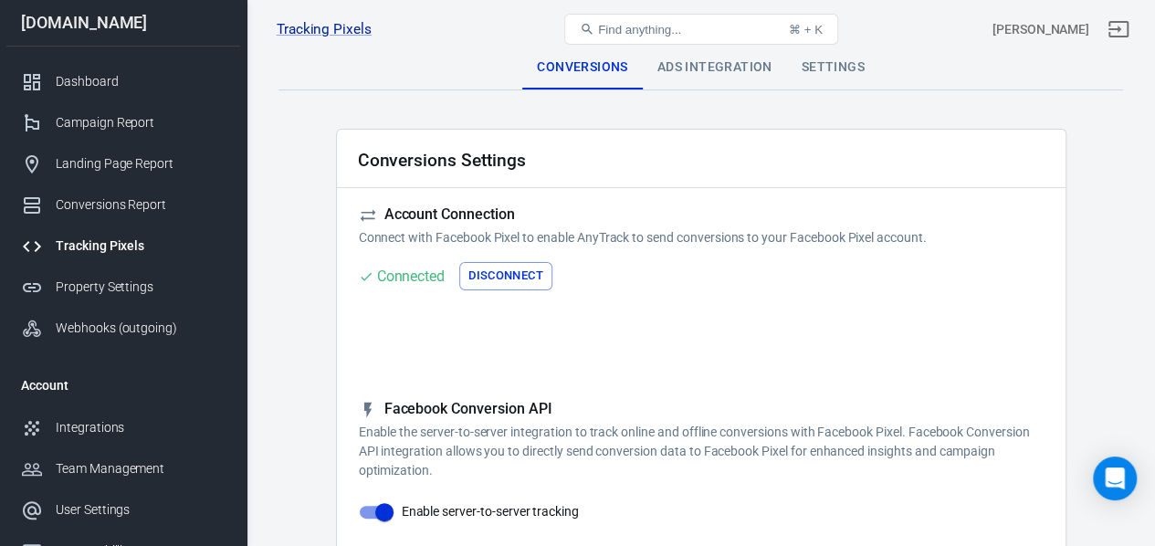
checkbox input "true"
type input "ViewContent"
checkbox input "true"
type input "SubmitApplication"
checkbox input "true"
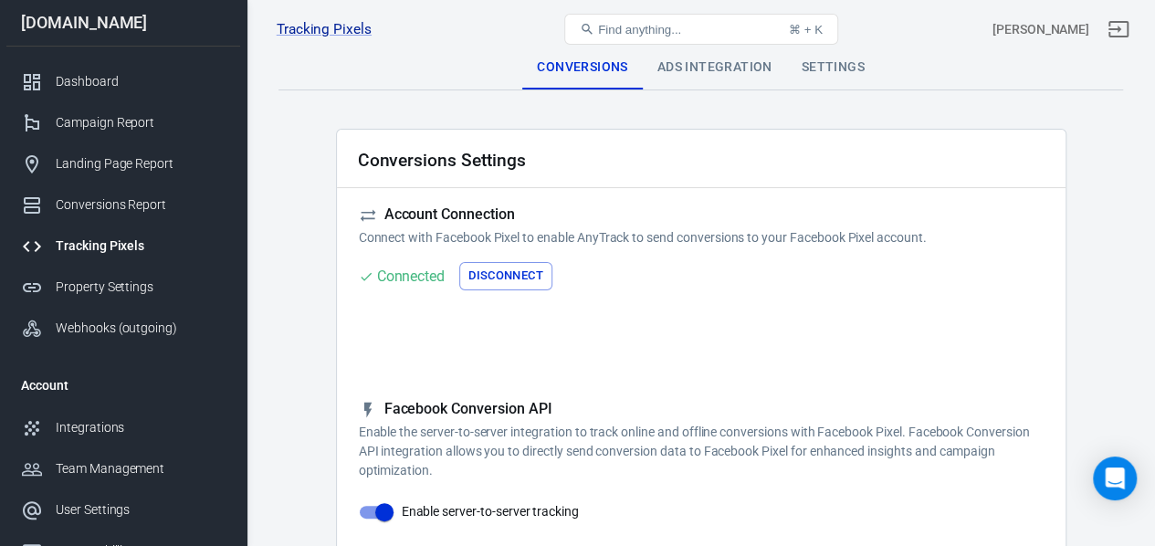
type input "ViewContent"
checkbox input "true"
type input "AddToCart"
checkbox input "true"
type input "InitiateCheckout"
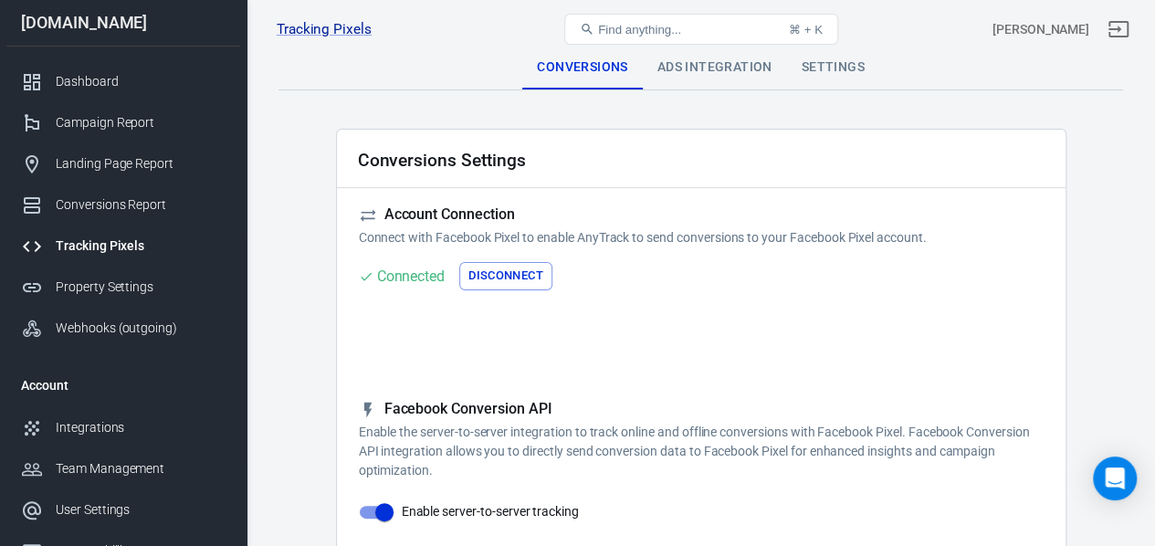
checkbox input "true"
type input "Lead"
checkbox input "true"
type input "CompleteRegistration"
checkbox input "true"
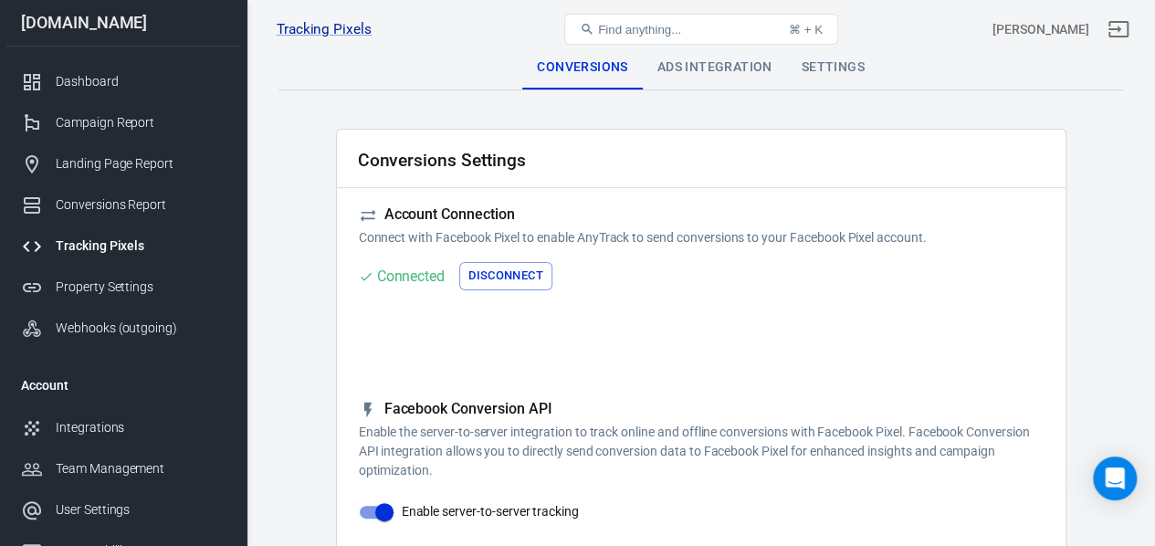
type input "Purchase"
checkbox input "true"
type input "AddPaymentInfo"
click at [645, 23] on span "Find anything..." at bounding box center [639, 30] width 83 height 14
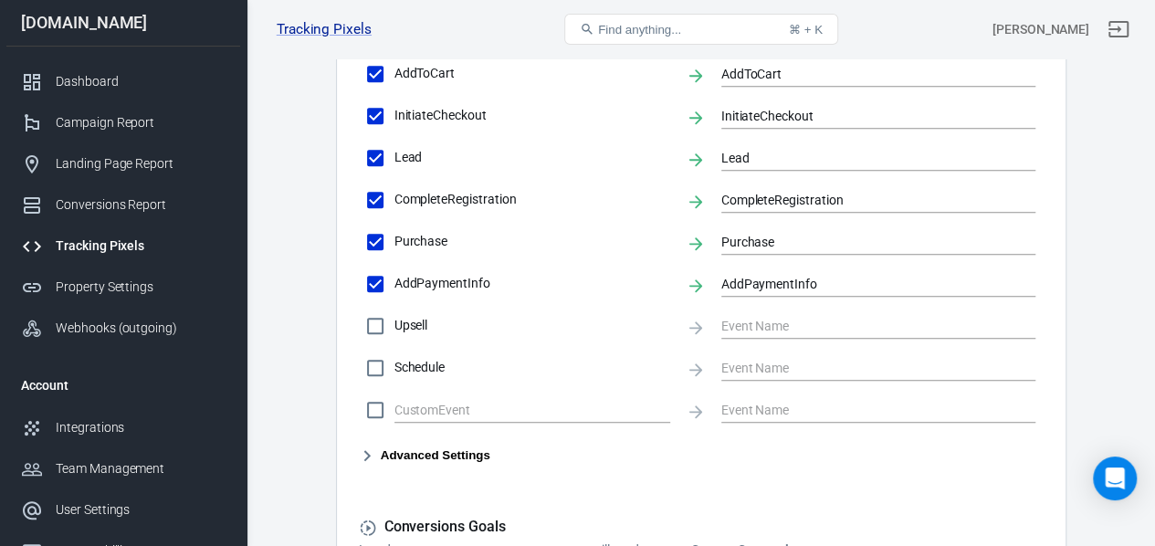
scroll to position [1004, 0]
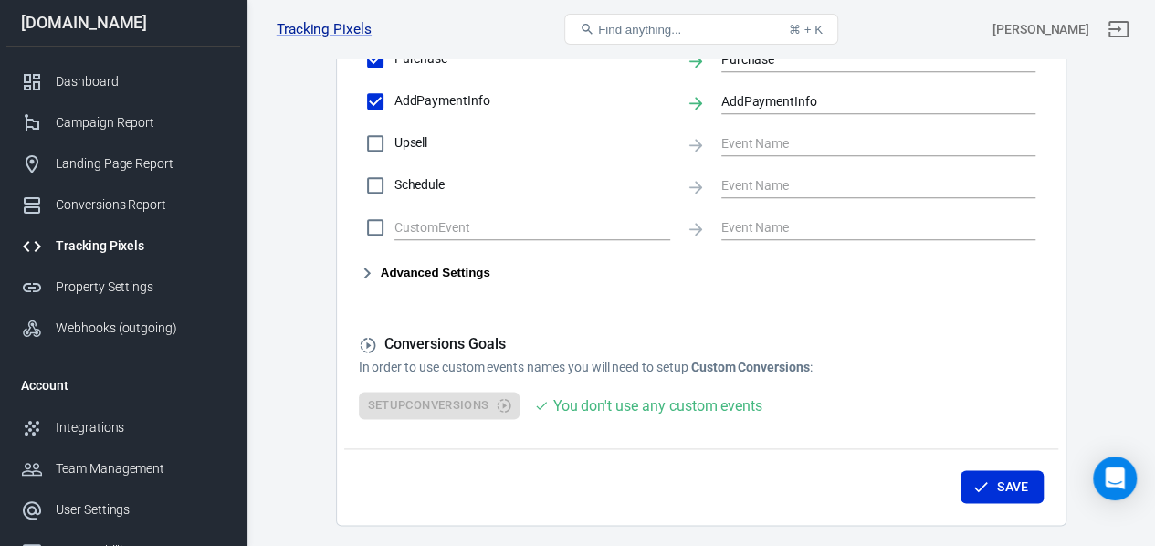
click at [394, 269] on button "Advanced Settings" at bounding box center [424, 273] width 131 height 22
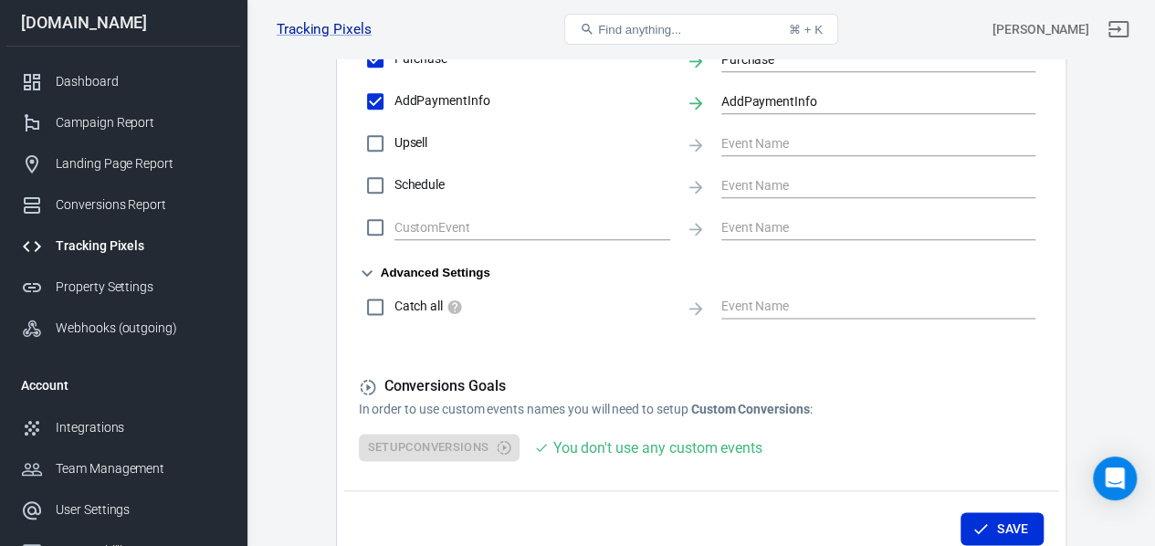
click at [394, 269] on button "Advanced Settings" at bounding box center [424, 273] width 131 height 22
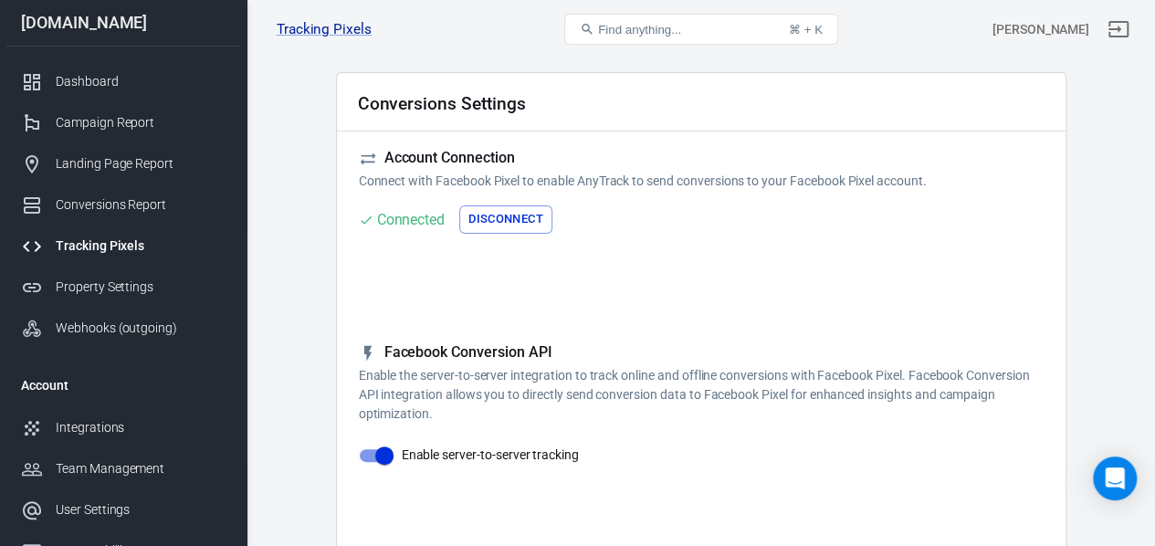
scroll to position [0, 0]
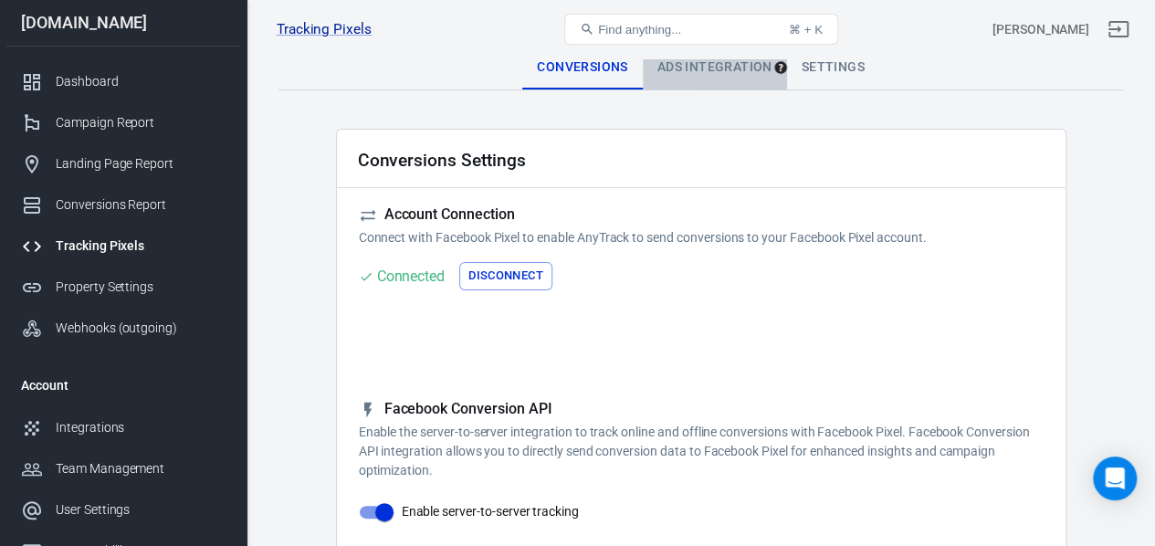
click at [712, 65] on div "Ads Integration" at bounding box center [715, 68] width 144 height 44
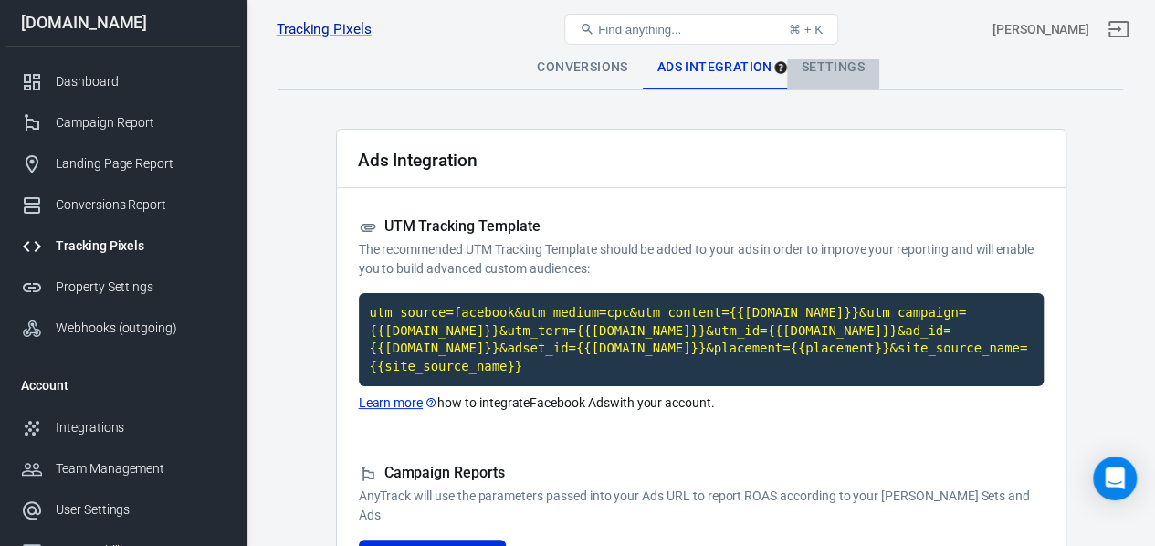
click at [825, 68] on div "Settings" at bounding box center [833, 68] width 92 height 44
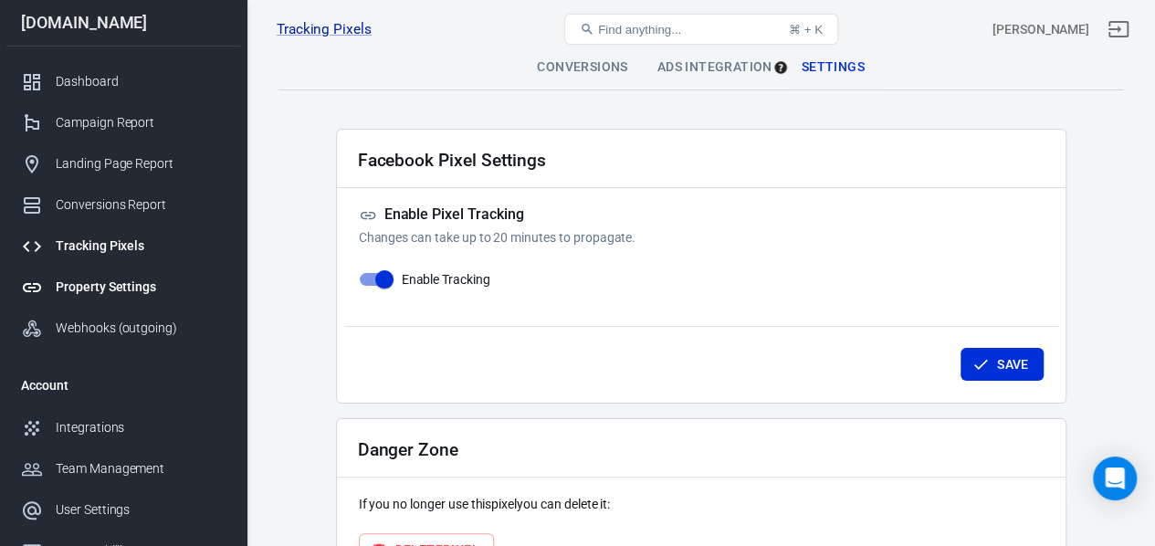
click at [153, 288] on div "Property Settings" at bounding box center [141, 287] width 170 height 19
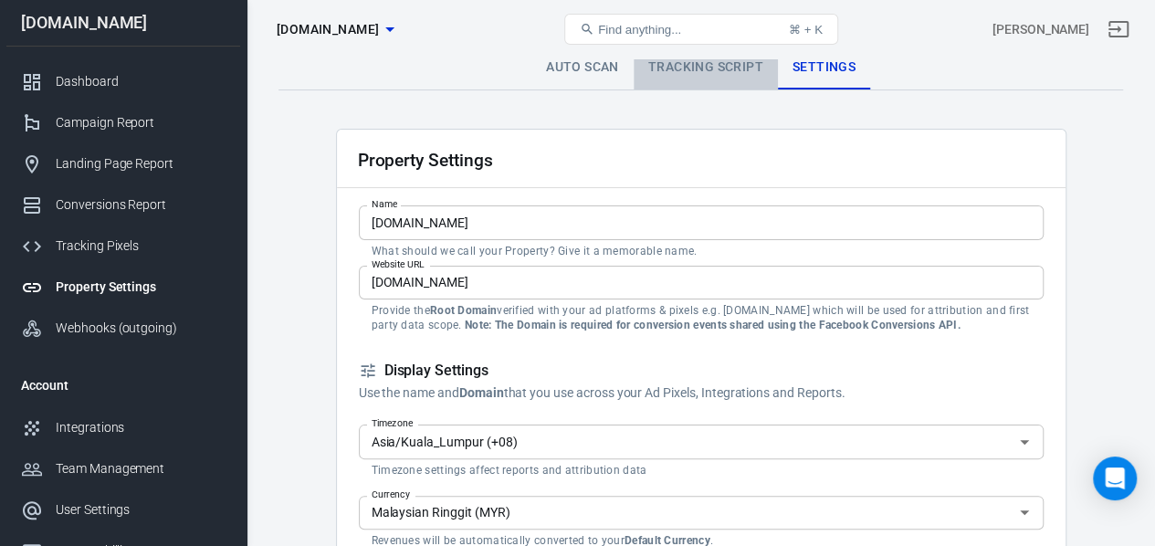
click at [674, 74] on link "Tracking Script" at bounding box center [706, 68] width 144 height 44
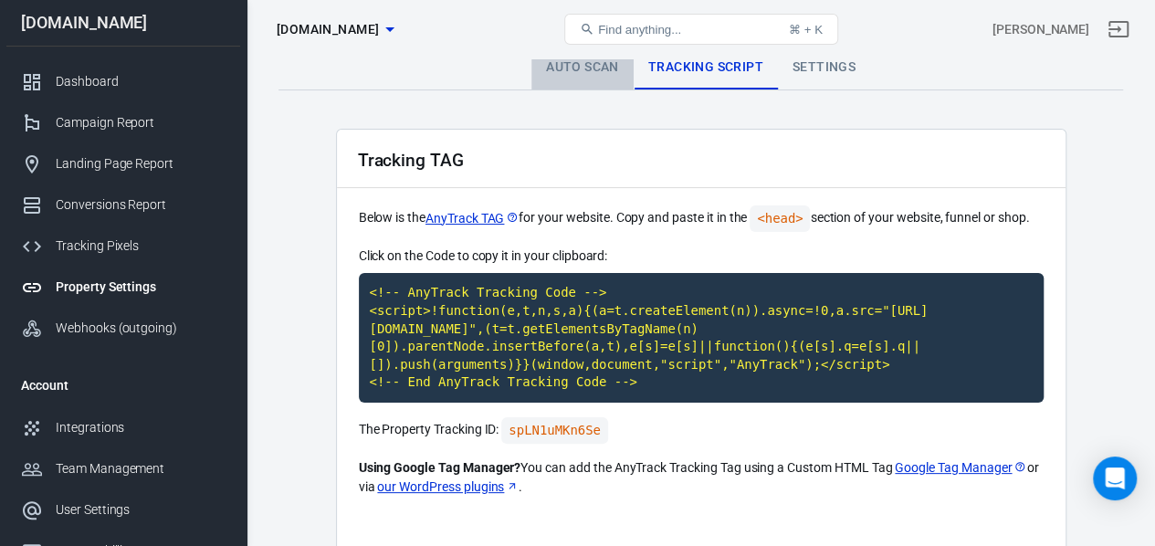
click at [593, 63] on link "Auto Scan" at bounding box center [582, 68] width 102 height 44
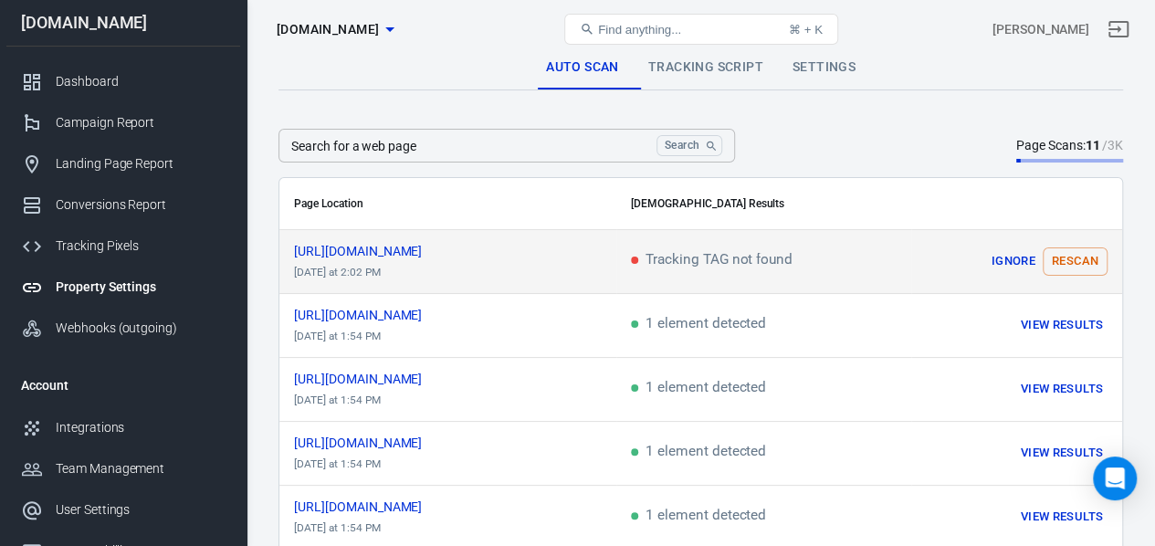
click at [1100, 258] on button "Rescan" at bounding box center [1075, 261] width 65 height 28
click at [105, 81] on div "Dashboard" at bounding box center [141, 81] width 170 height 19
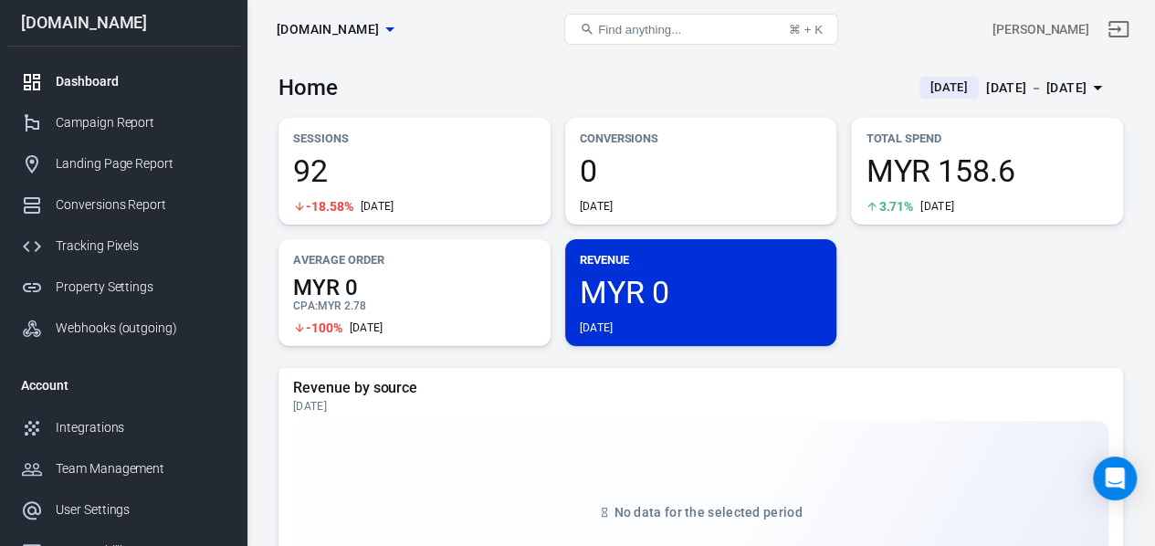
click at [986, 81] on div "Aug 19 － Aug 19, 2025" at bounding box center [1036, 88] width 100 height 23
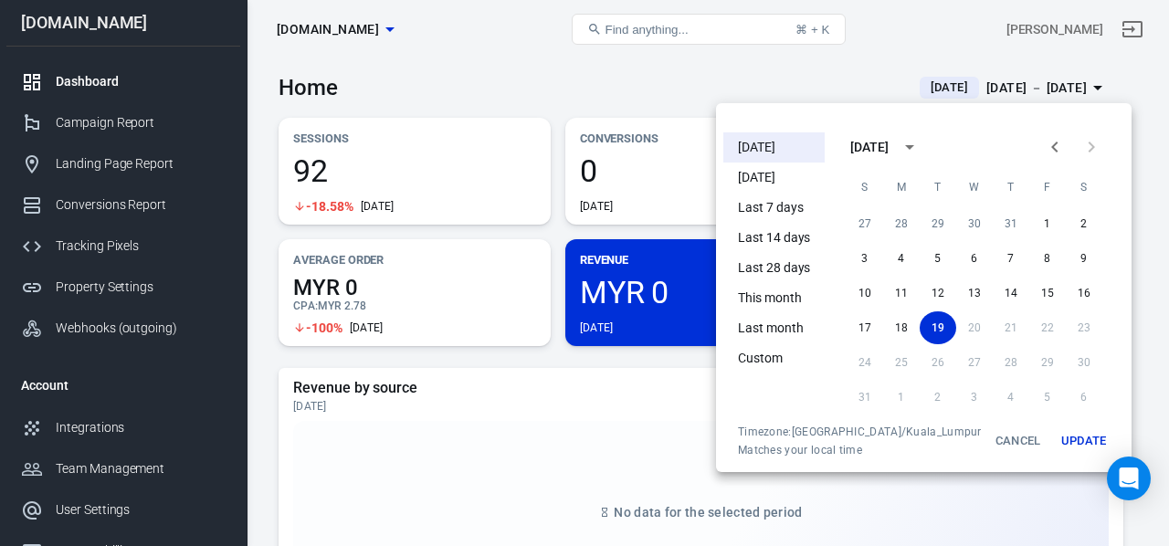
click at [763, 172] on li "[DATE]" at bounding box center [773, 178] width 101 height 30
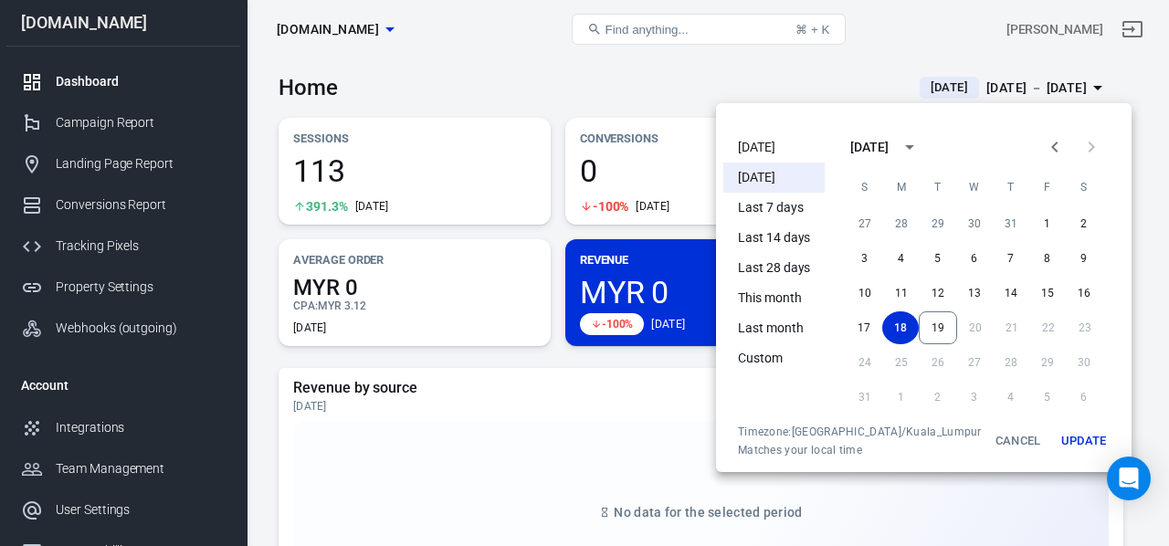
click at [596, 367] on div at bounding box center [584, 273] width 1169 height 546
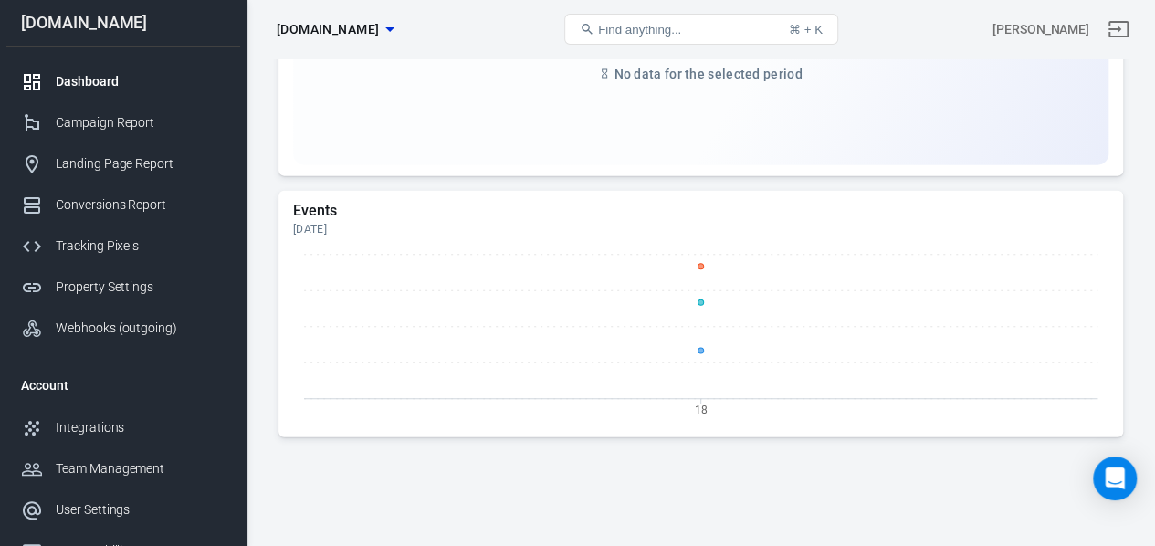
scroll to position [1826, 0]
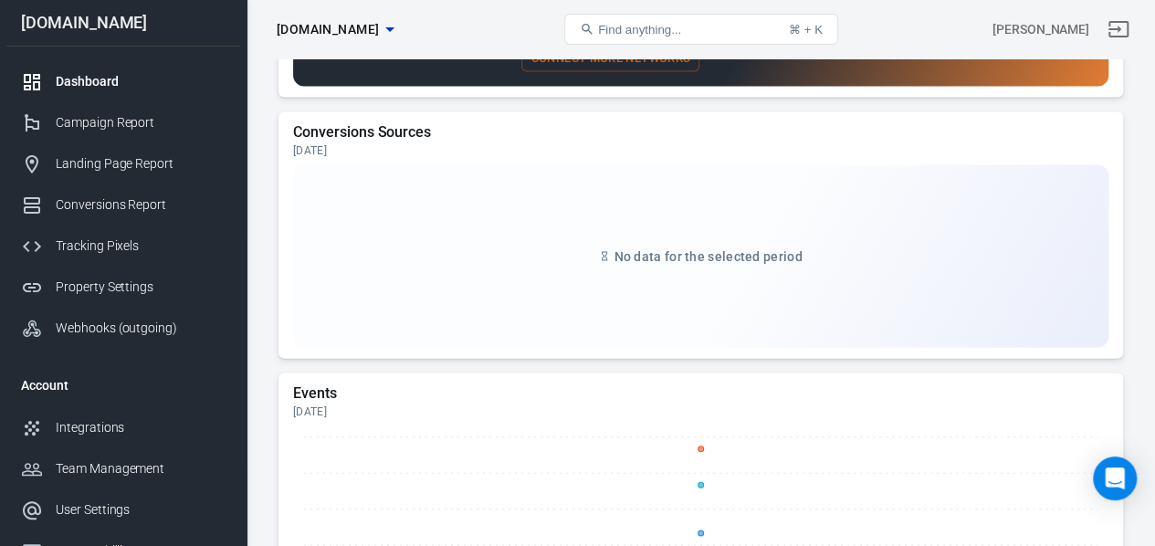
click at [111, 85] on div "Dashboard" at bounding box center [141, 81] width 170 height 19
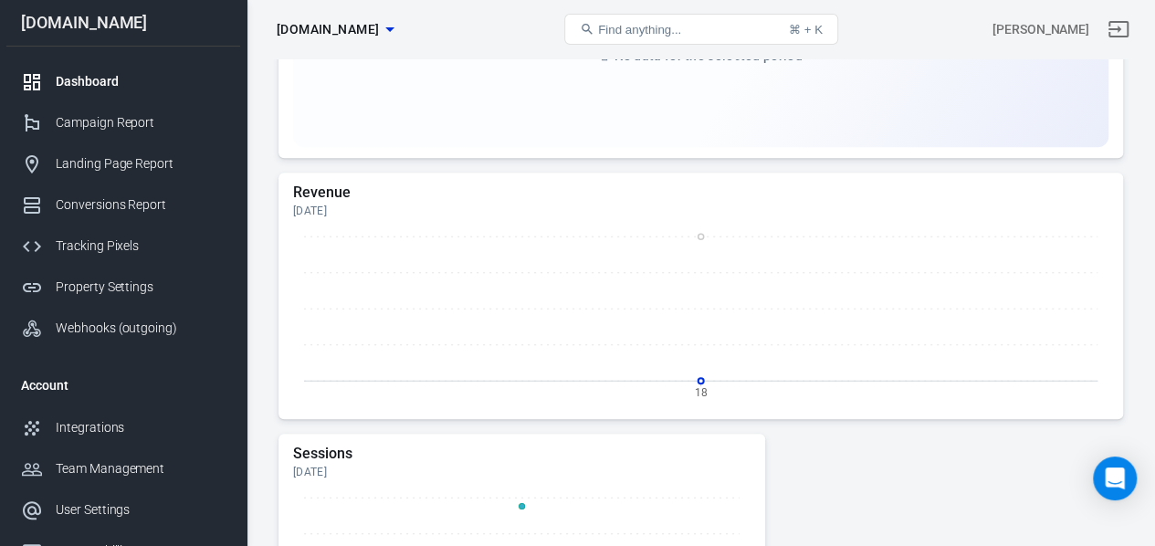
scroll to position [0, 0]
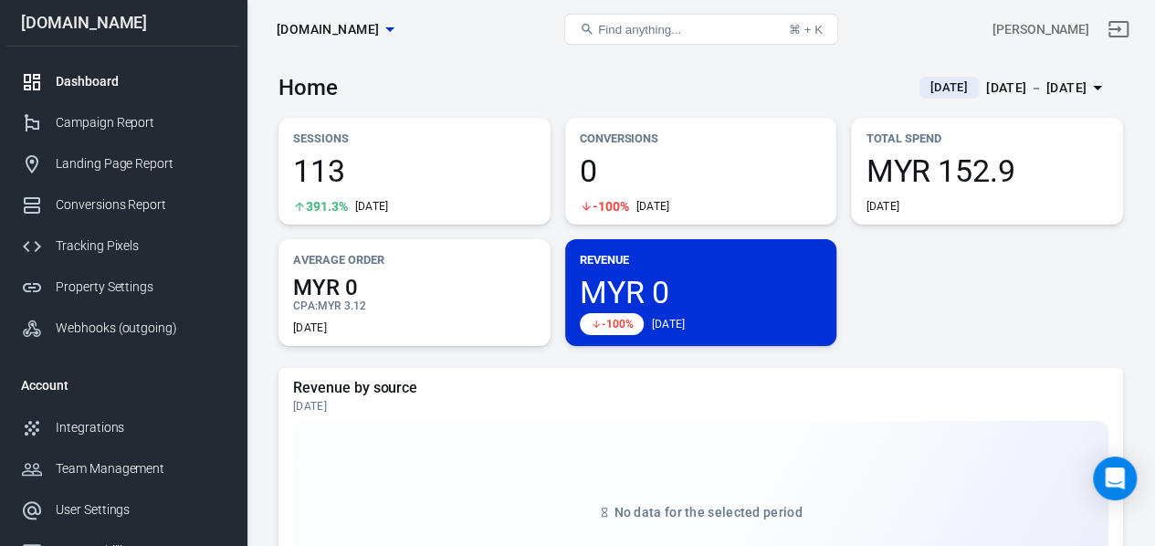
click at [658, 141] on p "Conversions" at bounding box center [701, 138] width 243 height 19
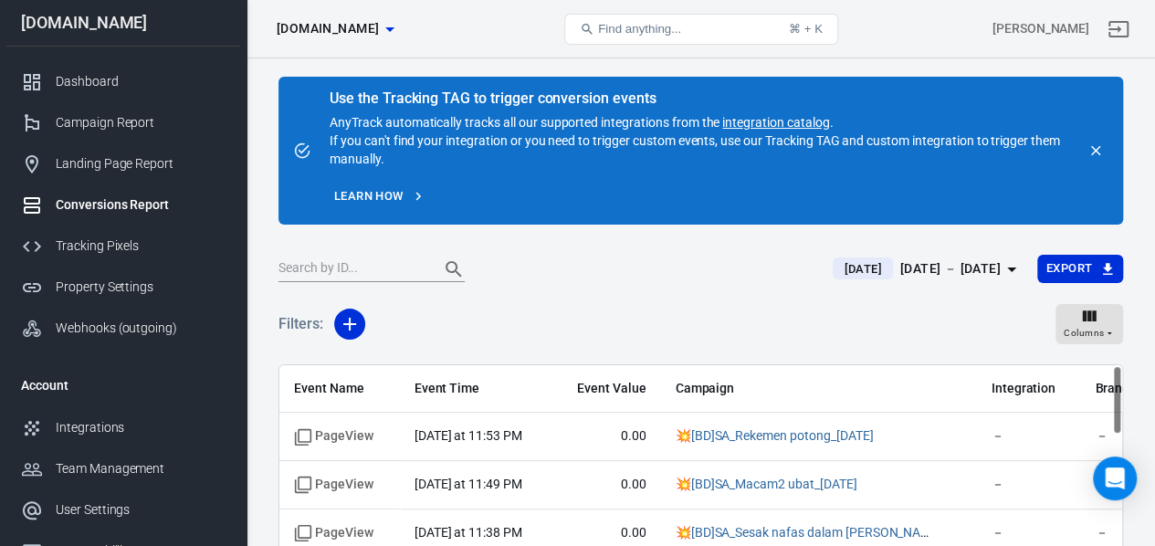
click at [763, 127] on link "integration catalog" at bounding box center [775, 122] width 107 height 15
click at [374, 206] on link "Learn how" at bounding box center [380, 197] width 100 height 28
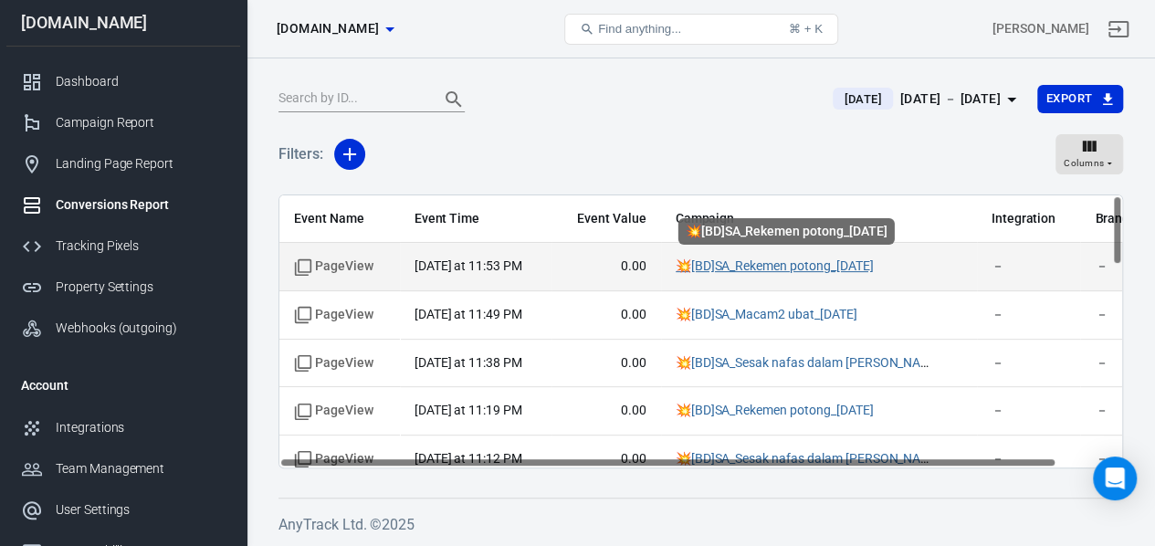
click at [874, 268] on link "💥[BD]SA_Rekemen potong_[DATE]" at bounding box center [775, 265] width 198 height 15
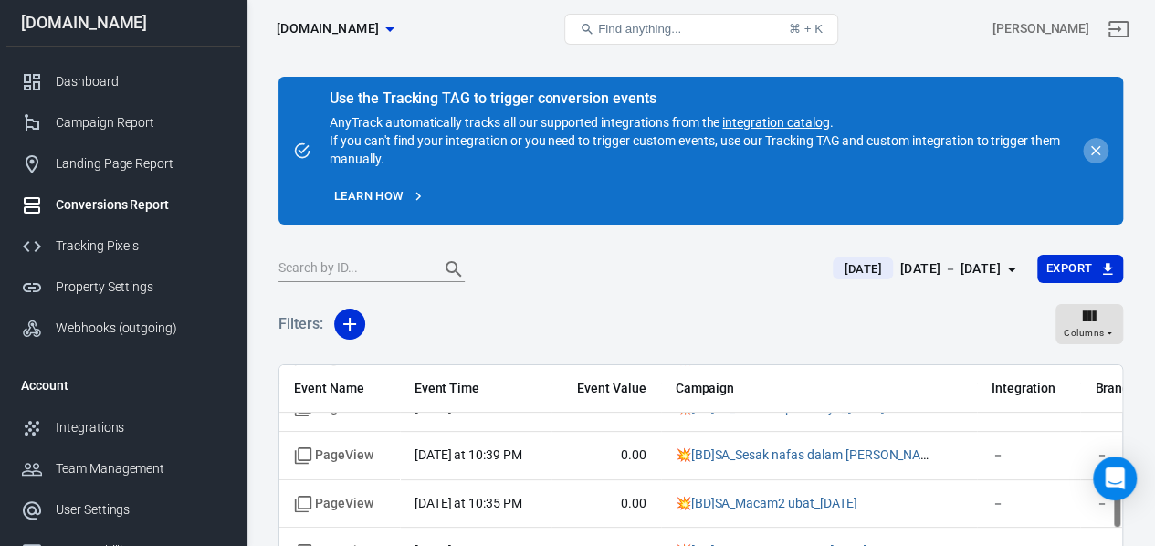
click at [1099, 151] on icon "close" at bounding box center [1095, 150] width 16 height 16
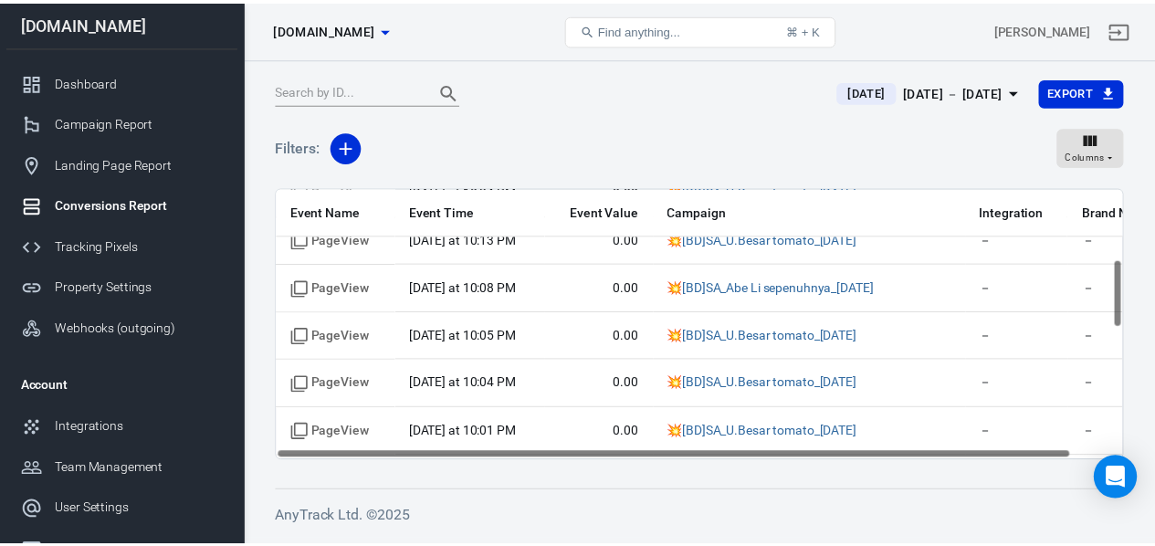
scroll to position [274, 0]
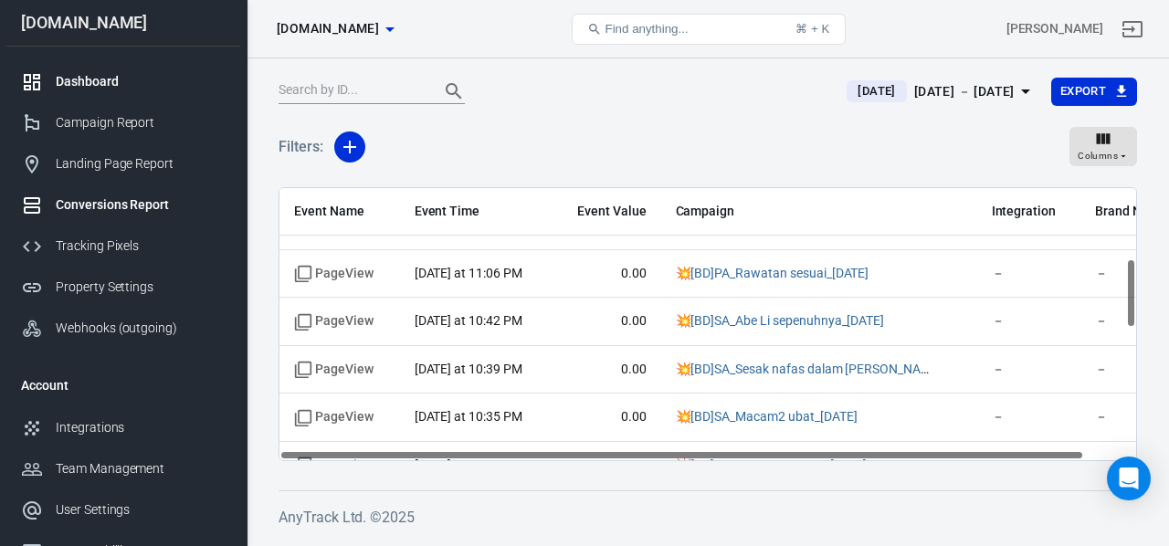
click at [99, 88] on div "Dashboard" at bounding box center [141, 81] width 170 height 19
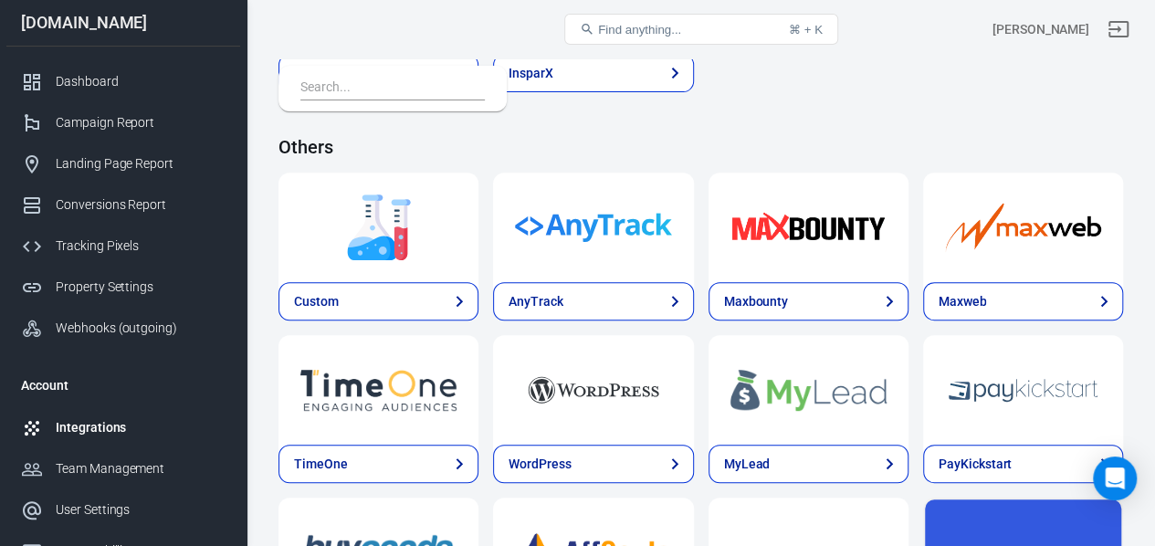
scroll to position [3908, 0]
